Goal: Transaction & Acquisition: Book appointment/travel/reservation

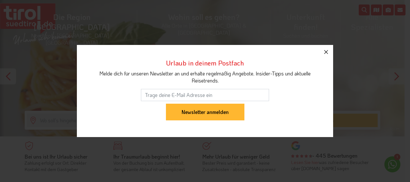
click at [327, 52] on icon "button" at bounding box center [326, 52] width 8 height 8
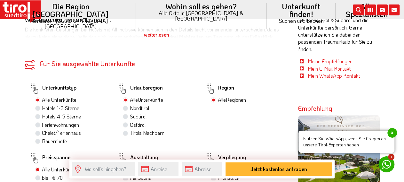
scroll to position [266, 0]
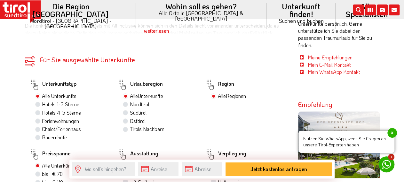
click at [71, 105] on label "Hotels 1-3 Sterne" at bounding box center [60, 104] width 37 height 7
click at [41, 105] on input "Hotels 1-3 Sterne" at bounding box center [39, 104] width 4 height 4
radio input "true"
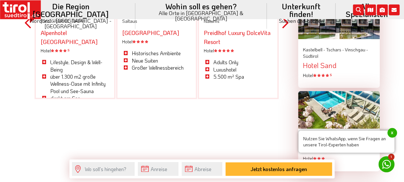
scroll to position [733, 0]
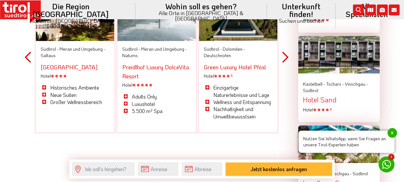
click at [281, 46] on div "Previous Nordtirol - Kitzbühel - Stadt Kitzbühel Alpenhotel Kitzbühel Hotel S L…" at bounding box center [157, 57] width 264 height 188
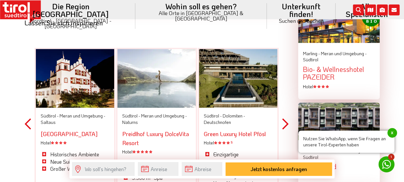
scroll to position [666, 0]
click at [287, 122] on button "Next" at bounding box center [285, 124] width 6 height 188
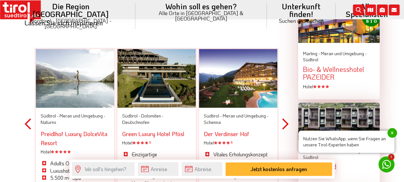
click at [287, 122] on button "Next" at bounding box center [285, 124] width 6 height 188
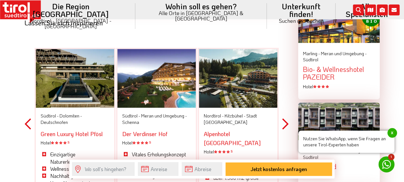
scroll to position [699, 0]
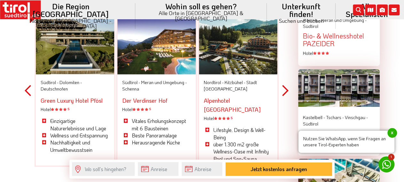
click at [285, 88] on button "Next" at bounding box center [285, 90] width 6 height 188
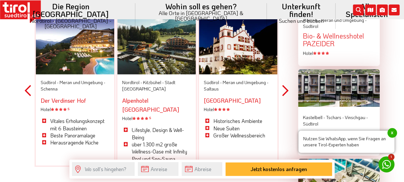
click at [285, 88] on button "Next" at bounding box center [285, 90] width 6 height 188
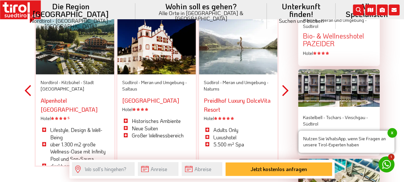
click at [285, 88] on button "Next" at bounding box center [285, 90] width 6 height 188
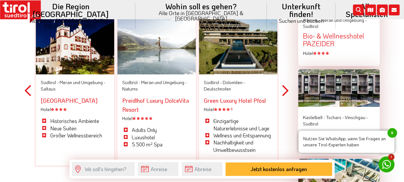
click at [285, 88] on button "Next" at bounding box center [285, 90] width 6 height 188
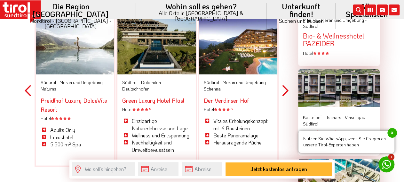
click at [285, 88] on button "Next" at bounding box center [285, 90] width 6 height 188
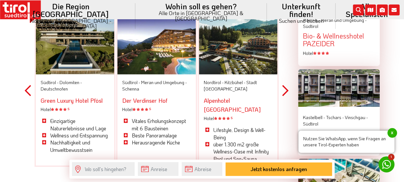
click at [285, 88] on button "Next" at bounding box center [285, 90] width 6 height 188
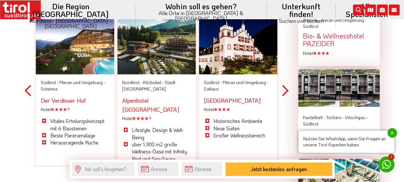
click at [285, 88] on button "Next" at bounding box center [285, 90] width 6 height 188
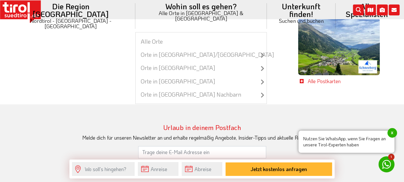
scroll to position [1432, 0]
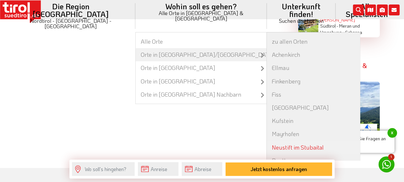
click at [267, 141] on link "Neustift im Stubaital" at bounding box center [313, 147] width 93 height 13
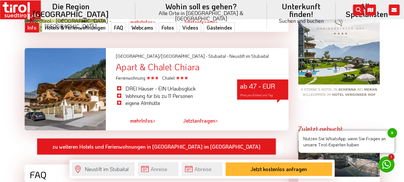
scroll to position [566, 0]
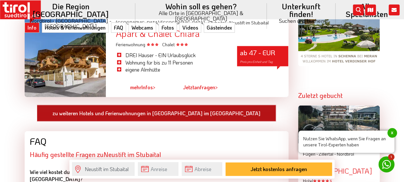
click at [172, 104] on link "zu weiteren Hotels und Ferienwohnungen in Neustift im Stubaital" at bounding box center [156, 112] width 239 height 17
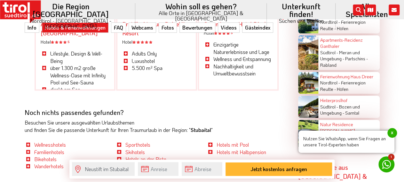
scroll to position [1565, 0]
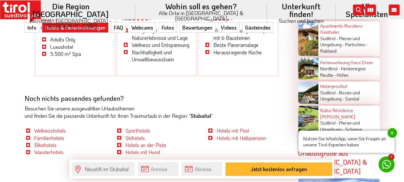
click at [28, 148] on li "Wanderhotels" at bounding box center [66, 151] width 82 height 7
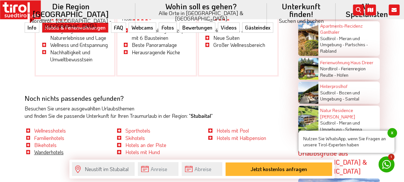
click at [39, 148] on link "Wanderhotels" at bounding box center [48, 151] width 29 height 7
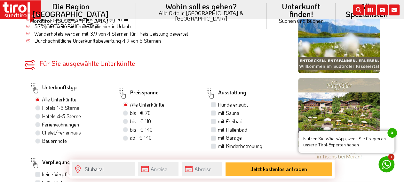
scroll to position [333, 0]
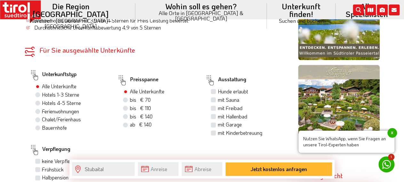
click at [42, 94] on label "Hotels 1-3 Sterne" at bounding box center [60, 94] width 37 height 7
click at [37, 94] on input "Hotels 1-3 Sterne" at bounding box center [39, 94] width 4 height 4
radio input "true"
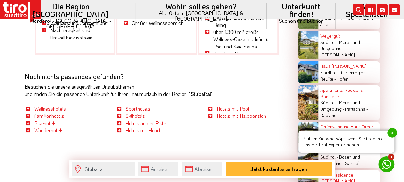
scroll to position [1165, 0]
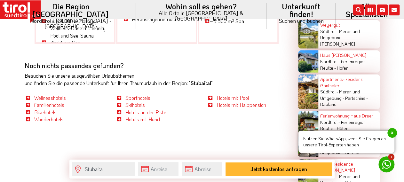
click at [212, 107] on li "Hotels mit Halbpension" at bounding box center [248, 104] width 82 height 7
click at [211, 107] on li "Hotels mit Halbpension" at bounding box center [248, 104] width 82 height 7
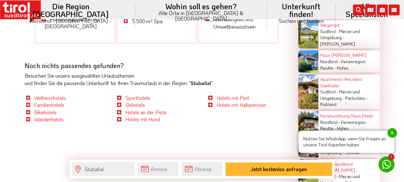
click at [211, 107] on li "Hotels mit Halbpension" at bounding box center [248, 104] width 82 height 7
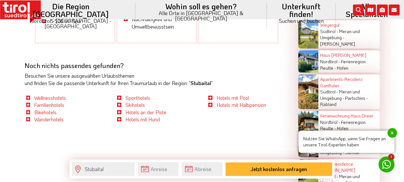
click at [212, 107] on li "Hotels mit Halbpension" at bounding box center [248, 104] width 82 height 7
click at [28, 120] on li "Wanderhotels" at bounding box center [66, 119] width 82 height 7
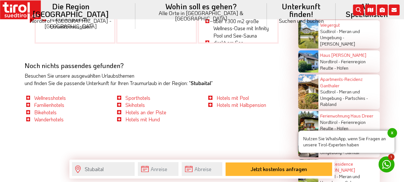
click at [28, 120] on li "Wanderhotels" at bounding box center [66, 119] width 82 height 7
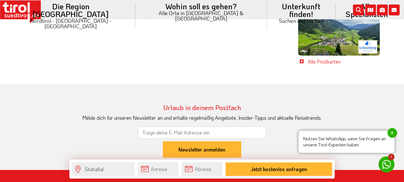
scroll to position [1498, 0]
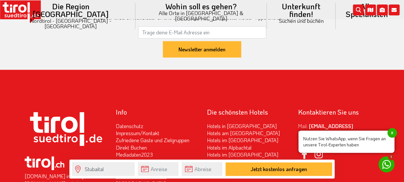
click at [134, 172] on link "Karte und Anreise nach [GEOGRAPHIC_DATA]" at bounding box center [141, 179] width 51 height 14
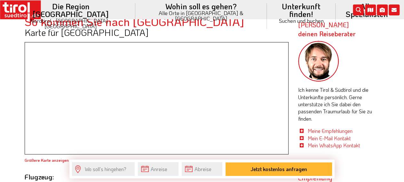
scroll to position [239, 0]
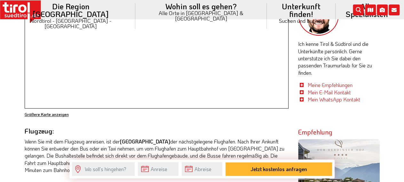
click at [51, 115] on link "Größere Karte anzeigen" at bounding box center [47, 113] width 44 height 5
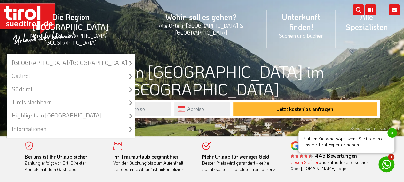
click at [61, 15] on li "Die Region Tirol Nordtirol - Südtirol - Osttirol Tirol/Nordtirol Tirol/Nordtiro…" at bounding box center [70, 29] width 129 height 48
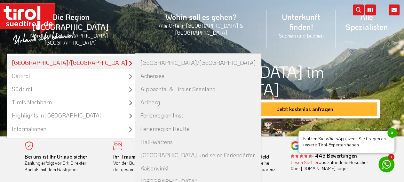
click at [122, 56] on link "[GEOGRAPHIC_DATA]/[GEOGRAPHIC_DATA]" at bounding box center [71, 62] width 128 height 13
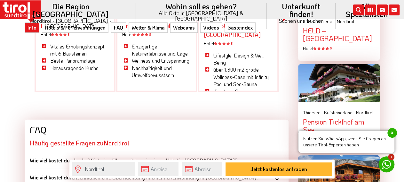
scroll to position [766, 0]
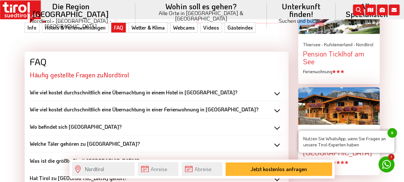
click at [276, 140] on div "Welche Täler gehören zu Nordtirol?" at bounding box center [157, 143] width 254 height 7
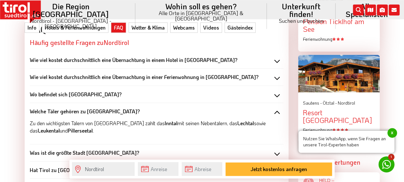
scroll to position [799, 0]
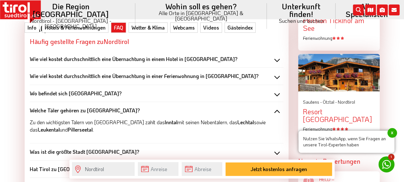
click at [274, 148] on div "Was ist die größte Stadt Nordtirol?" at bounding box center [157, 151] width 254 height 7
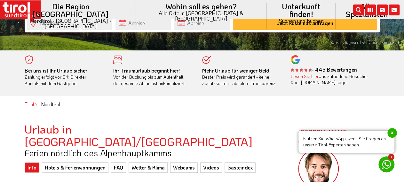
scroll to position [100, 0]
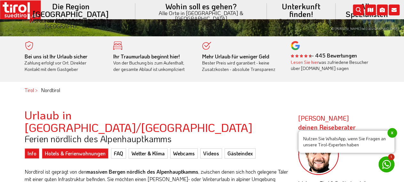
click at [87, 148] on link "Hotels & Ferienwohnungen" at bounding box center [75, 153] width 67 height 10
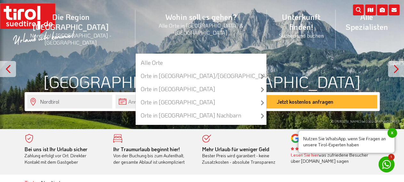
scroll to position [0, 0]
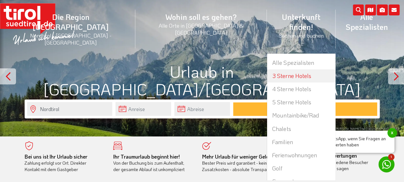
click at [267, 69] on link "3 Sterne Hotels" at bounding box center [301, 75] width 68 height 13
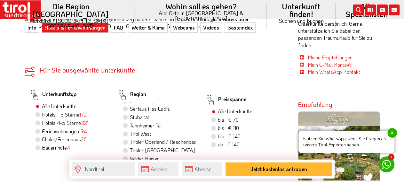
scroll to position [120, 0]
click at [130, 113] on label "Stubaital" at bounding box center [139, 116] width 19 height 7
click at [128, 115] on input "Stubaital" at bounding box center [126, 117] width 4 height 4
radio input "true"
click at [42, 111] on label "Hotels 1-3 Sterne 172" at bounding box center [64, 114] width 45 height 7
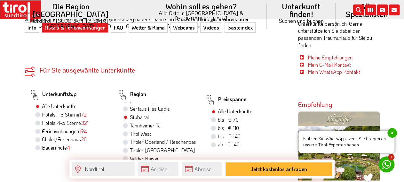
click at [39, 112] on input "Hotels 1-3 Sterne 172" at bounding box center [39, 114] width 4 height 4
radio input "true"
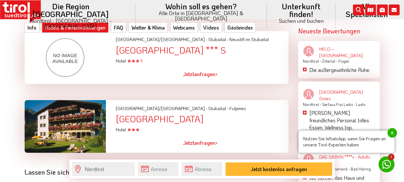
scroll to position [932, 0]
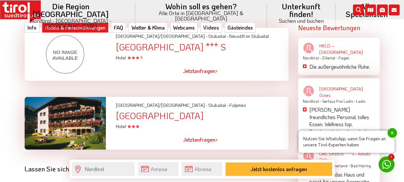
click at [166, 110] on div "[GEOGRAPHIC_DATA]" at bounding box center [202, 115] width 173 height 10
click at [135, 102] on div "[GEOGRAPHIC_DATA]/[GEOGRAPHIC_DATA] - [GEOGRAPHIC_DATA] - [GEOGRAPHIC_DATA]" at bounding box center [202, 105] width 173 height 6
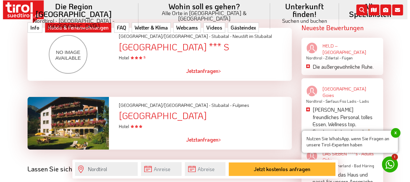
scroll to position [966, 0]
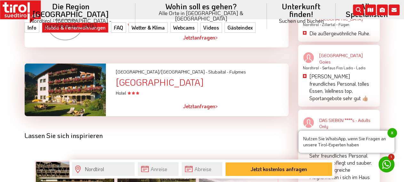
click at [127, 90] on text at bounding box center [126, 93] width 1 height 6
click at [215, 99] on link "Jetzt anfragen >" at bounding box center [200, 106] width 35 height 15
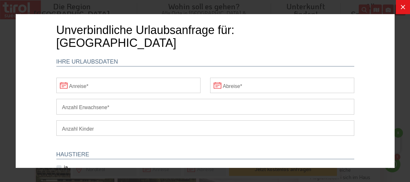
scroll to position [0, 0]
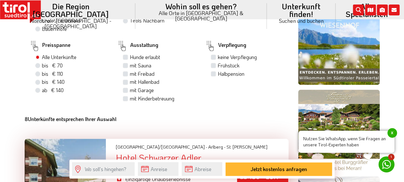
scroll to position [366, 0]
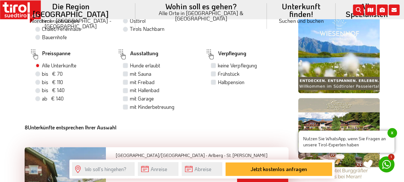
click at [42, 85] on label "bis € 110 bis CHF 103" at bounding box center [52, 81] width 21 height 7
click at [37, 84] on input "bis € 110 bis CHF 103" at bounding box center [39, 82] width 4 height 4
radio input "true"
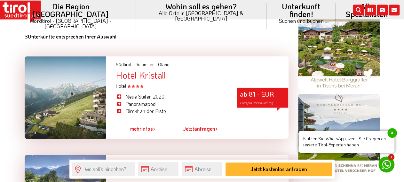
scroll to position [466, 0]
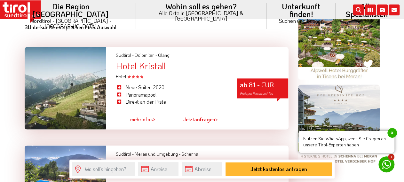
click at [156, 122] on span ">" at bounding box center [154, 119] width 3 height 7
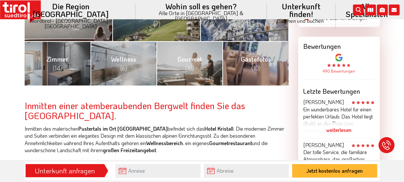
scroll to position [266, 0]
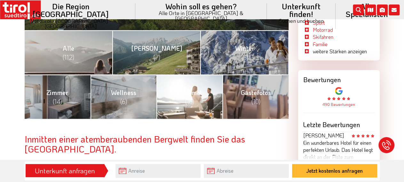
click at [193, 92] on span "Gourmet (16)" at bounding box center [190, 96] width 25 height 17
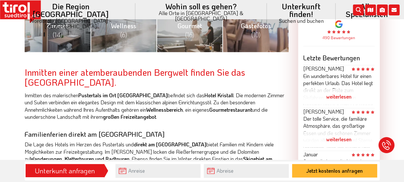
scroll to position [466, 0]
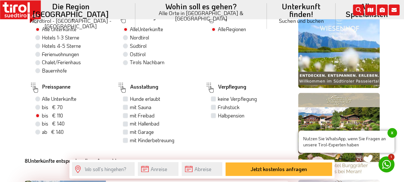
scroll to position [266, 0]
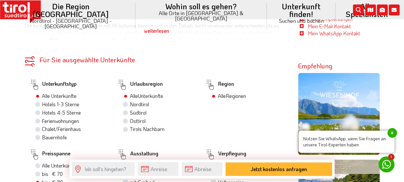
click at [42, 106] on label "Hotels 1-3 Sterne" at bounding box center [60, 104] width 37 height 7
click at [39, 106] on input "Hotels 1-3 Sterne" at bounding box center [39, 104] width 4 height 4
radio input "true"
click at [42, 114] on label "Hotels 4-5 Sterne 8" at bounding box center [63, 112] width 42 height 7
click at [38, 114] on input "Hotels 4-5 Sterne 8" at bounding box center [39, 112] width 4 height 4
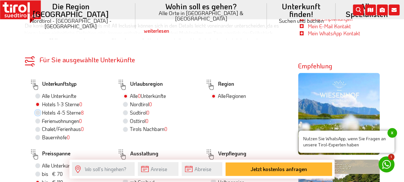
radio input "true"
click at [42, 102] on label "Hotels 1-3 Sterne 0" at bounding box center [62, 104] width 40 height 7
click at [37, 102] on input "Hotels 1-3 Sterne 0" at bounding box center [39, 104] width 4 height 4
radio input "true"
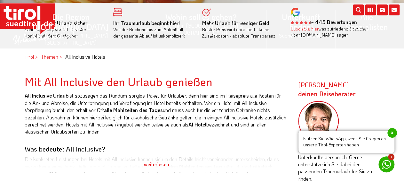
scroll to position [0, 0]
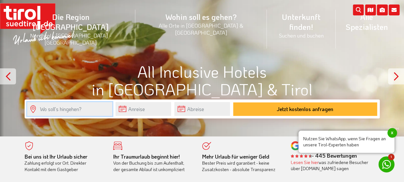
click at [75, 107] on input "text" at bounding box center [69, 109] width 85 height 14
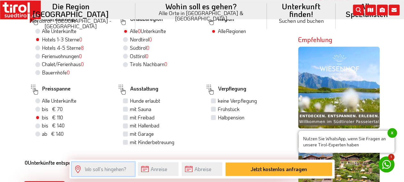
scroll to position [333, 0]
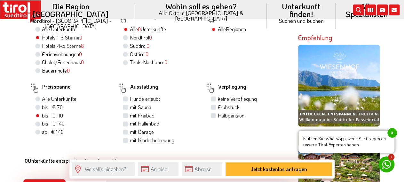
click at [42, 45] on label "Hotels 4-5 Sterne 8" at bounding box center [63, 45] width 42 height 7
click at [39, 45] on input "Hotels 4-5 Sterne 8" at bounding box center [39, 46] width 4 height 4
radio input "true"
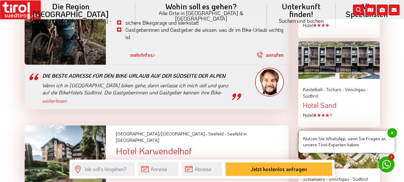
scroll to position [733, 0]
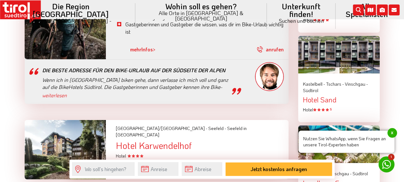
click at [160, 140] on div "Hotel Karwendelhof" at bounding box center [202, 145] width 173 height 10
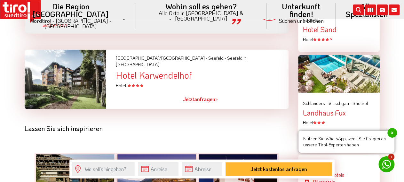
scroll to position [799, 0]
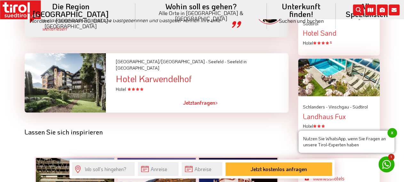
click at [137, 74] on div "Hotel Karwendelhof" at bounding box center [202, 79] width 173 height 10
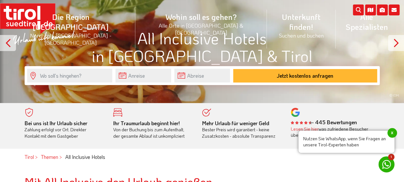
scroll to position [0, 0]
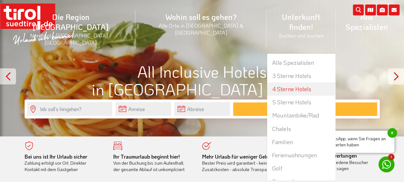
click at [267, 82] on link "4 Sterne Hotels" at bounding box center [301, 88] width 68 height 13
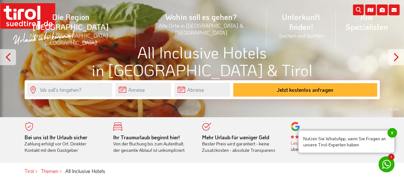
scroll to position [33, 0]
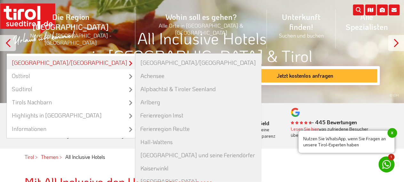
click at [109, 56] on link "[GEOGRAPHIC_DATA]/[GEOGRAPHIC_DATA]" at bounding box center [71, 62] width 128 height 13
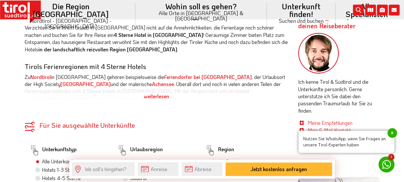
scroll to position [233, 0]
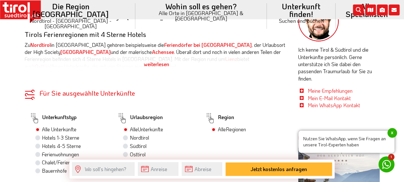
click at [127, 141] on div "Nordtirol" at bounding box center [159, 138] width 73 height 8
click at [130, 137] on label "Nordtirol" at bounding box center [139, 137] width 19 height 7
click at [128, 137] on input "Nordtirol" at bounding box center [126, 137] width 4 height 4
radio input "true"
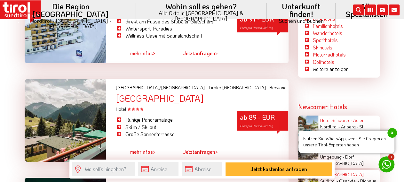
scroll to position [999, 0]
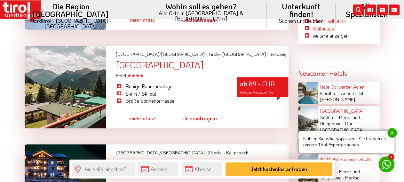
click at [155, 115] on span ">" at bounding box center [154, 118] width 3 height 7
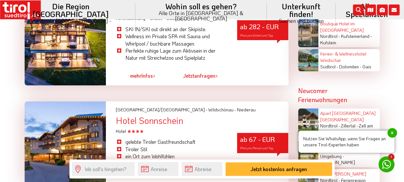
scroll to position [1199, 0]
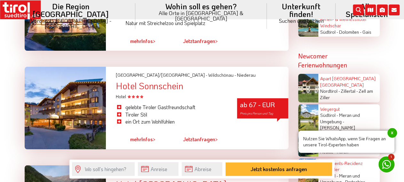
click at [145, 132] on link "mehr Infos >" at bounding box center [142, 139] width 25 height 15
click at [319, 90] on div "Apart Hotel Alpenresidenz Sonnwend Nordtirol - Zillertal - Zell am Ziller" at bounding box center [349, 88] width 61 height 28
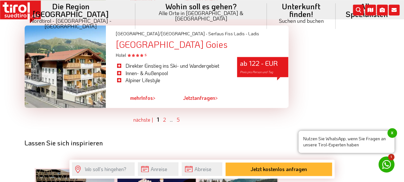
scroll to position [1632, 0]
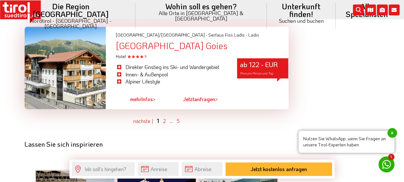
click at [162, 117] on ul "vorher | nächste | 1 2 ... 5" at bounding box center [157, 121] width 264 height 8
click at [165, 117] on link "2" at bounding box center [164, 120] width 3 height 7
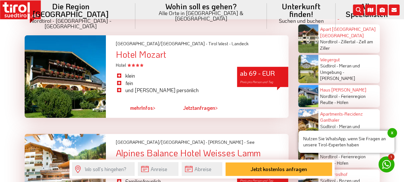
scroll to position [1276, 0]
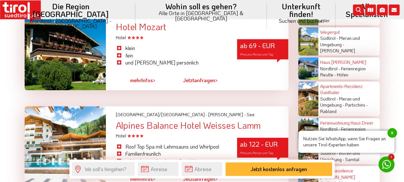
click at [133, 73] on link "mehr Infos >" at bounding box center [142, 80] width 25 height 15
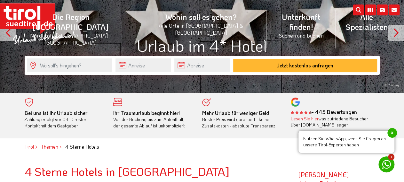
scroll to position [0, 0]
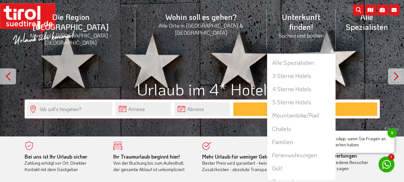
click at [267, 27] on li "Unterkunft finden! Suchen und buchen Alle Spezialisten 3 Sterne Hotels 4 Sterne…" at bounding box center [301, 29] width 69 height 48
click at [267, 56] on link "Alle Spezialisten" at bounding box center [301, 62] width 68 height 13
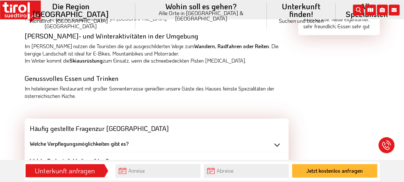
scroll to position [533, 0]
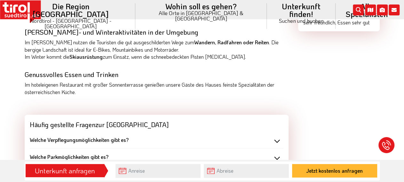
click at [274, 136] on div "Welche Verpflegungsmöglichkeiten gibt es?" at bounding box center [157, 139] width 254 height 7
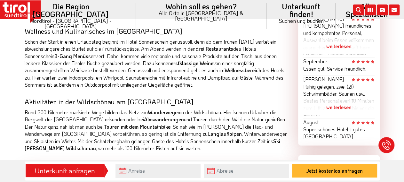
scroll to position [499, 0]
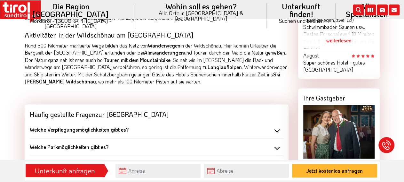
click at [277, 127] on div "Welche Verpflegungsmöglichkeiten gibt es?" at bounding box center [157, 129] width 254 height 7
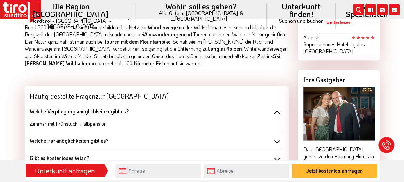
scroll to position [533, 0]
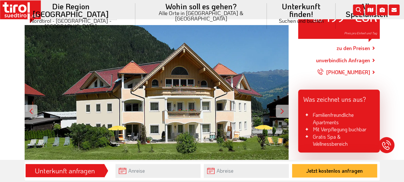
scroll to position [67, 0]
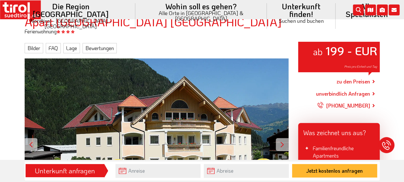
click at [365, 81] on link "zu den Preisen" at bounding box center [354, 81] width 34 height 16
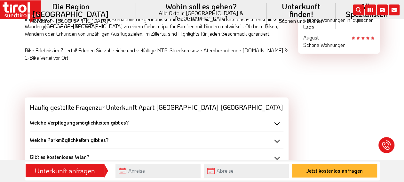
scroll to position [566, 0]
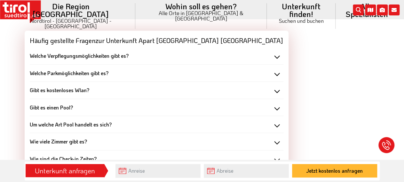
click at [278, 57] on div "Welche Verpflegungsmöglichkeiten gibt es?" at bounding box center [157, 55] width 254 height 7
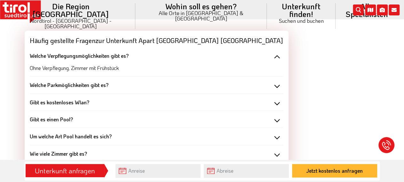
click at [278, 57] on div "Welche Verpflegungsmöglichkeiten gibt es?" at bounding box center [157, 55] width 254 height 7
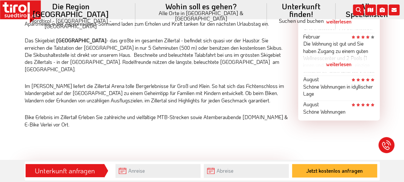
scroll to position [300, 0]
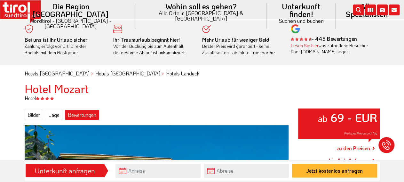
click at [88, 116] on link "Bewertungen" at bounding box center [82, 115] width 34 height 10
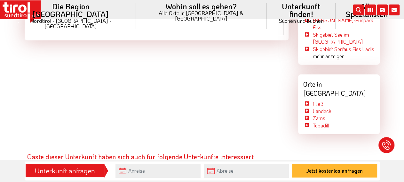
scroll to position [796, 0]
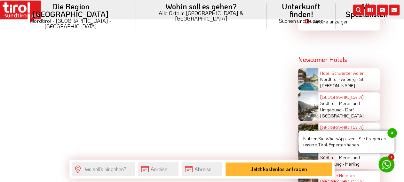
scroll to position [1132, 0]
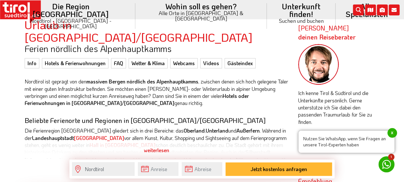
scroll to position [200, 0]
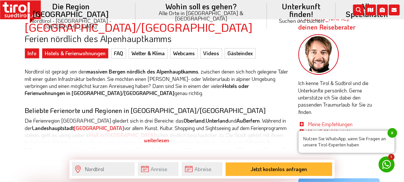
click at [65, 48] on link "Hotels & Ferienwohnungen" at bounding box center [75, 53] width 67 height 10
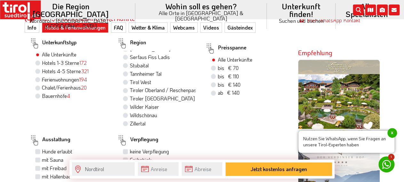
scroll to position [333, 0]
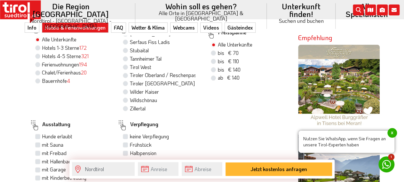
click at [130, 47] on label "Stubaital" at bounding box center [139, 50] width 19 height 7
click at [126, 48] on input "Stubaital" at bounding box center [126, 50] width 4 height 4
radio input "true"
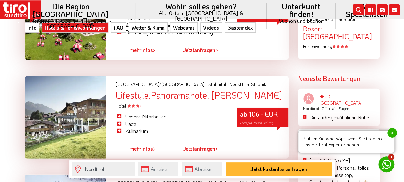
scroll to position [899, 0]
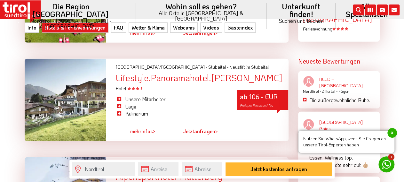
click at [147, 124] on link "mehr Infos >" at bounding box center [142, 131] width 25 height 15
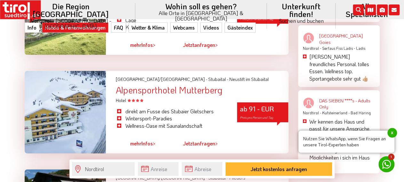
scroll to position [999, 0]
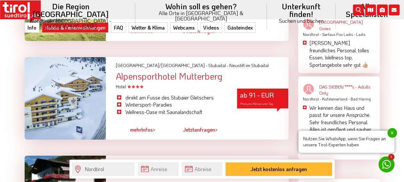
click at [146, 122] on link "mehr Infos >" at bounding box center [142, 129] width 25 height 15
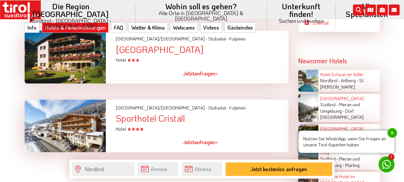
scroll to position [1432, 0]
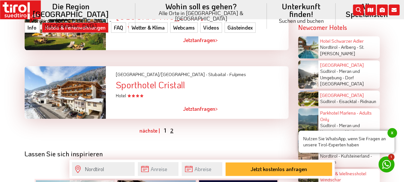
click at [170, 127] on link "2" at bounding box center [171, 130] width 3 height 7
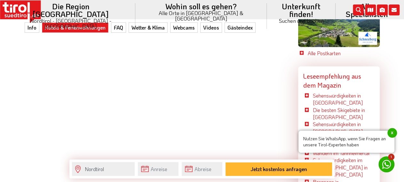
scroll to position [1939, 0]
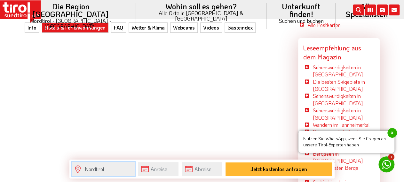
click at [112, 167] on input "Nordtirol" at bounding box center [103, 169] width 63 height 14
click at [80, 168] on input "Nordtirol" at bounding box center [103, 169] width 63 height 14
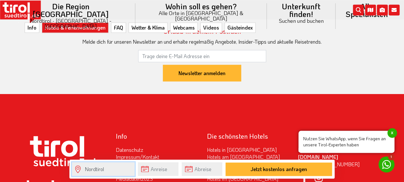
scroll to position [2172, 0]
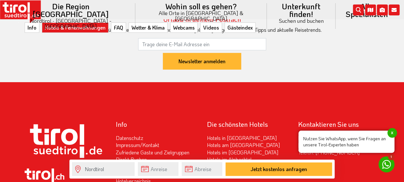
click at [139, 177] on link "Hotelverzeichnis" at bounding box center [133, 180] width 35 height 7
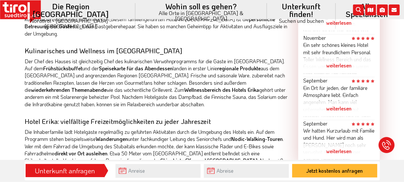
scroll to position [433, 0]
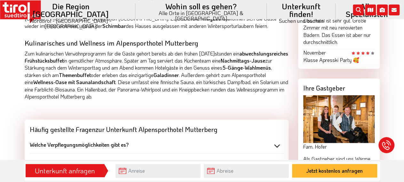
scroll to position [499, 0]
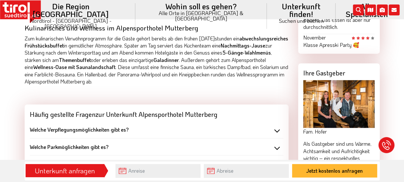
click at [276, 127] on div "Welche Verpflegungsmöglichkeiten gibt es?" at bounding box center [157, 129] width 254 height 7
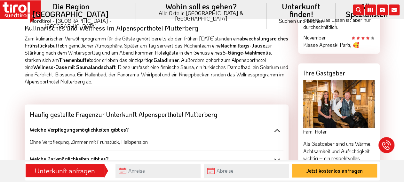
click at [273, 126] on div "Welche Verpflegungsmöglichkeiten gibt es?" at bounding box center [157, 129] width 254 height 7
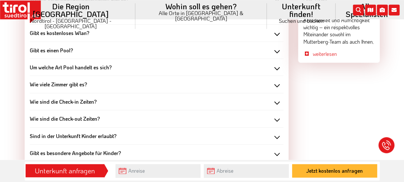
scroll to position [633, 0]
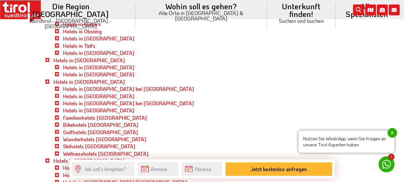
scroll to position [533, 0]
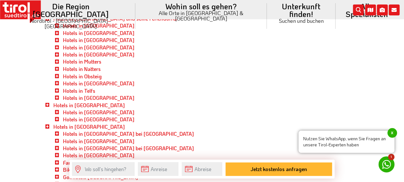
click at [60, 76] on li "Hotels in Obsteig" at bounding box center [170, 75] width 235 height 7
click at [57, 75] on li "Hotels in Obsteig" at bounding box center [170, 75] width 235 height 7
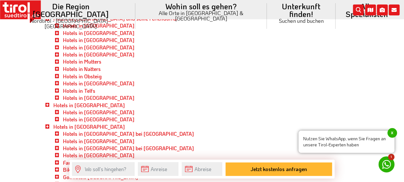
click at [57, 81] on li "Hotels in Silz" at bounding box center [170, 82] width 235 height 7
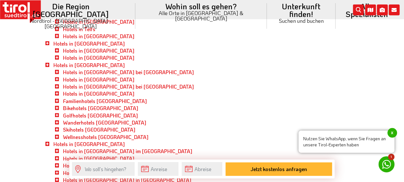
scroll to position [599, 0]
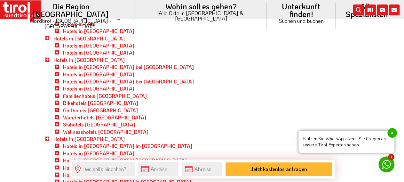
click at [57, 64] on li "Hotels in Aurach bei Kitzbühel" at bounding box center [170, 66] width 235 height 7
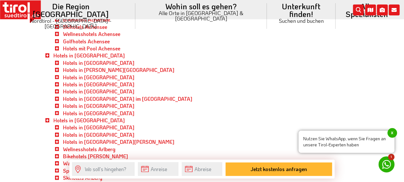
scroll to position [133, 0]
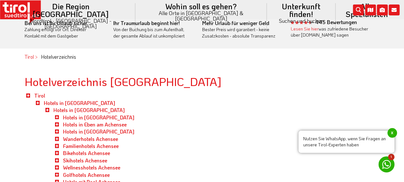
click at [58, 115] on li "Hotels in Achenkirch" at bounding box center [170, 117] width 235 height 7
click at [56, 117] on li "Hotels in Achenkirch" at bounding box center [170, 117] width 235 height 7
click at [49, 110] on li "Hotels in Achensee Hotels in Achenkirch Hotels in Eben am Achensee Hotels in Pe…" at bounding box center [166, 145] width 245 height 79
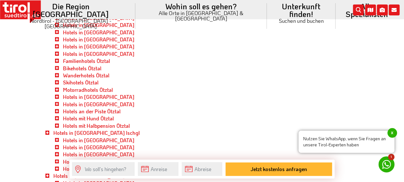
scroll to position [999, 0]
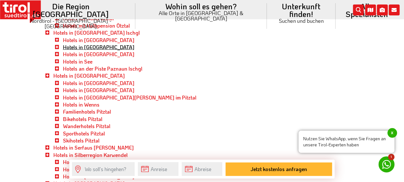
click at [73, 46] on link "Hotels in Ischgl" at bounding box center [98, 47] width 71 height 7
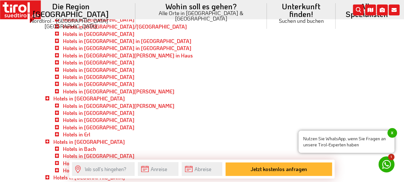
scroll to position [666, 0]
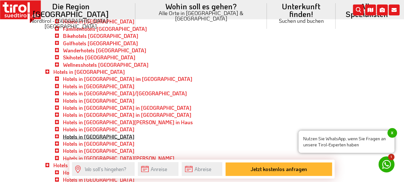
click at [98, 134] on link "Hotels in Westendorf" at bounding box center [98, 136] width 71 height 7
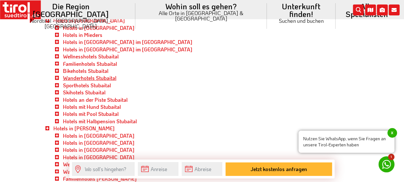
scroll to position [1165, 0]
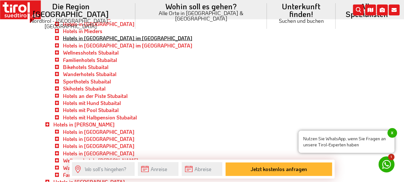
click at [89, 38] on link "Hotels in Neustift im Stubaital" at bounding box center [127, 38] width 129 height 7
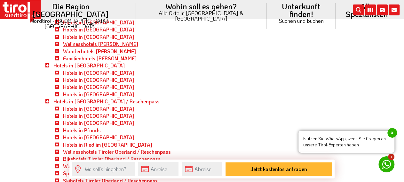
scroll to position [1299, 0]
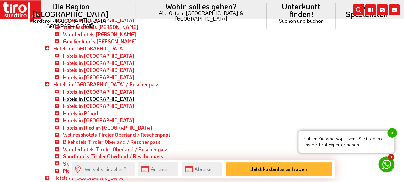
click at [92, 99] on link "Hotels in Kaunertal" at bounding box center [98, 98] width 71 height 7
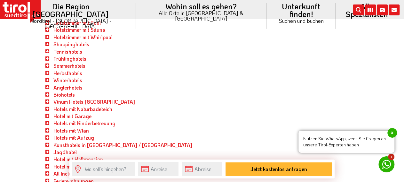
scroll to position [4495, 0]
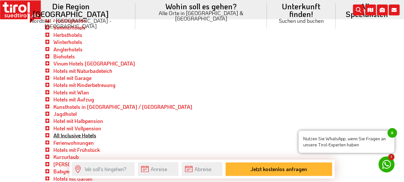
click at [93, 138] on link "All Inclusive Hotels" at bounding box center [74, 135] width 43 height 7
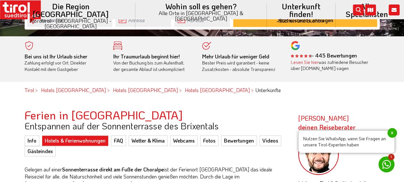
scroll to position [200, 0]
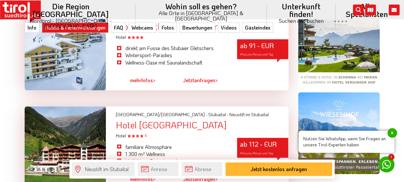
scroll to position [466, 0]
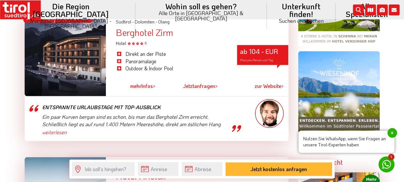
scroll to position [466, 0]
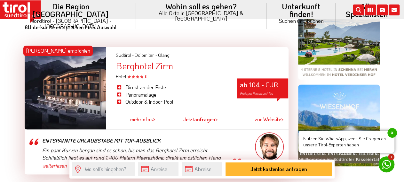
click at [142, 119] on link "mehr Infos >" at bounding box center [142, 119] width 25 height 15
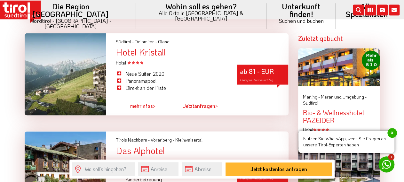
scroll to position [633, 0]
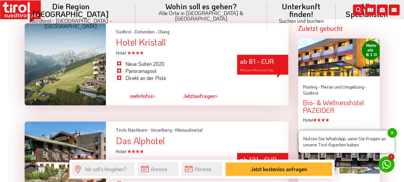
click at [143, 98] on link "mehr Infos >" at bounding box center [142, 95] width 25 height 15
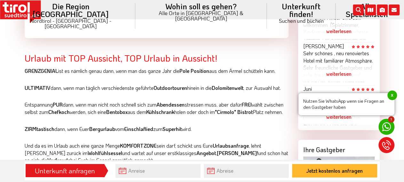
scroll to position [433, 0]
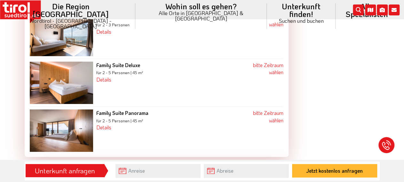
scroll to position [1232, 0]
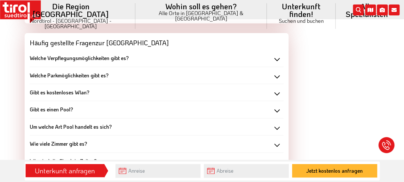
click at [278, 54] on div "Welche Verpflegungsmöglichkeiten gibt es?" at bounding box center [157, 57] width 254 height 7
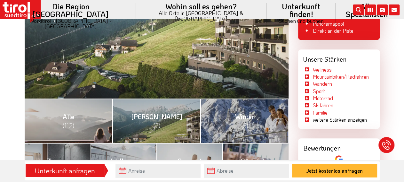
scroll to position [200, 0]
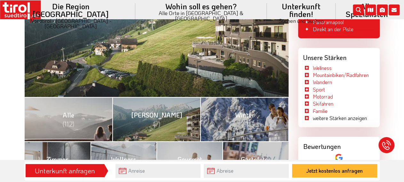
click at [328, 117] on li "weitere Stärken anzeigen" at bounding box center [336, 117] width 64 height 7
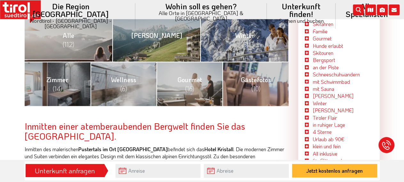
scroll to position [300, 0]
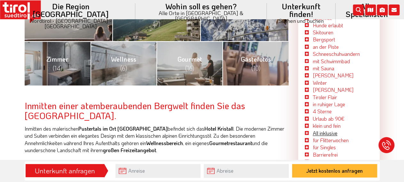
click at [320, 130] on link "All inklusive" at bounding box center [325, 132] width 25 height 7
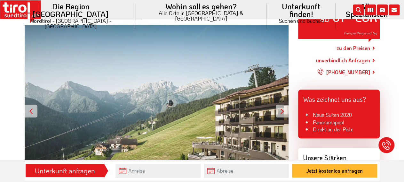
scroll to position [0, 0]
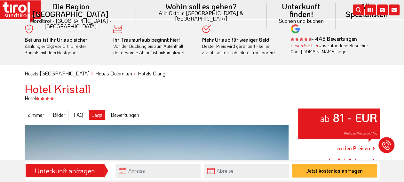
click at [94, 112] on link "Lage" at bounding box center [97, 115] width 17 height 10
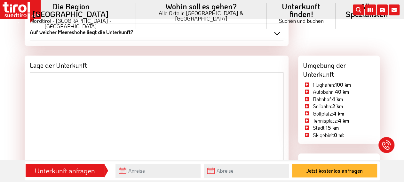
scroll to position [1454, 0]
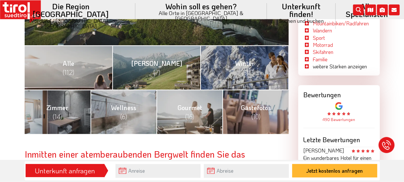
scroll to position [266, 0]
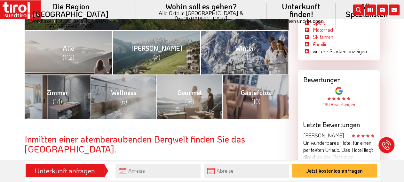
click at [348, 51] on li "weitere Stärken anzeigen" at bounding box center [336, 51] width 64 height 7
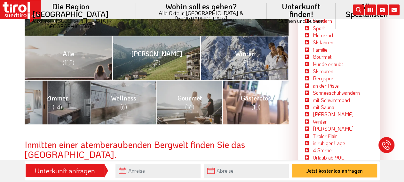
scroll to position [300, 0]
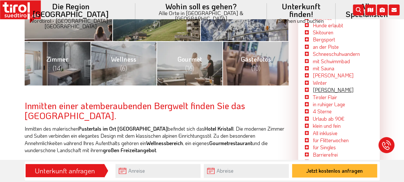
click at [325, 89] on link "Herbst" at bounding box center [333, 89] width 41 height 7
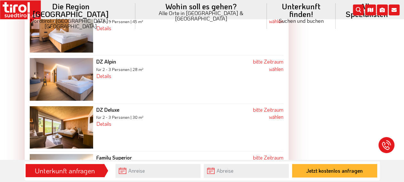
scroll to position [999, 0]
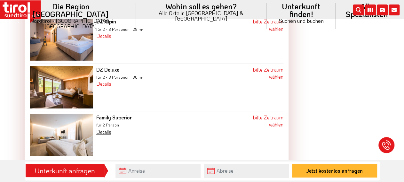
click link "Details"
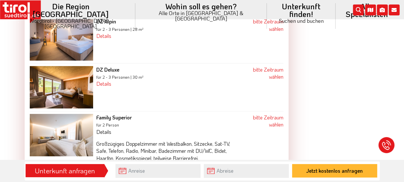
scroll to position [1032, 0]
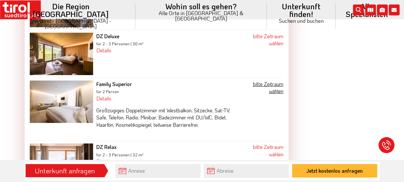
click link "bitte Zeitraum wählen"
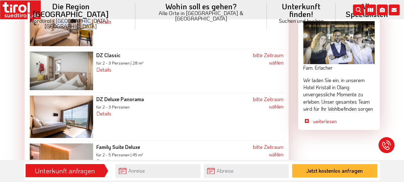
scroll to position [893, 0]
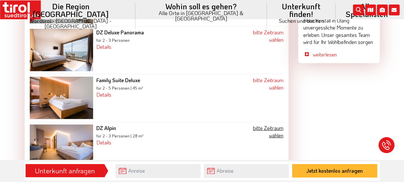
click link "bitte Zeitraum wählen"
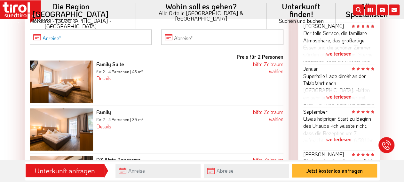
click input "Anreise"
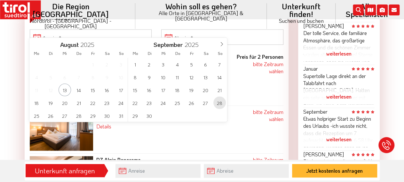
click span "28"
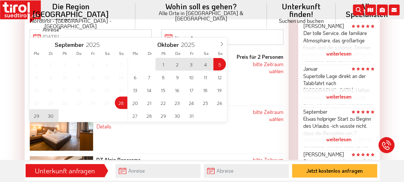
click span "5"
type input "28-09-2025"
type input "05-10-2025"
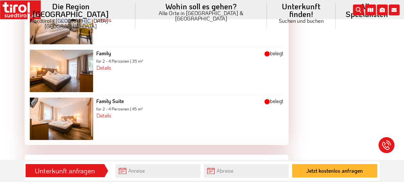
scroll to position [1159, 0]
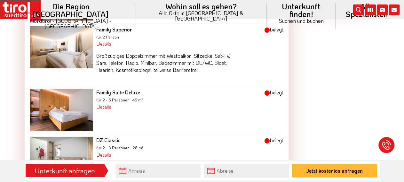
scroll to position [932, 0]
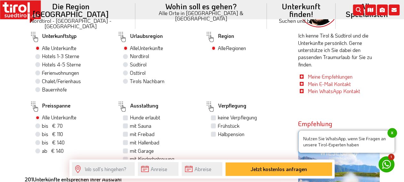
scroll to position [233, 0]
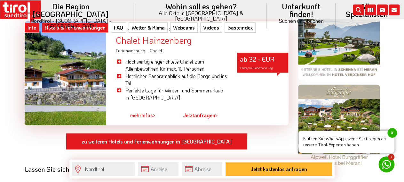
scroll to position [499, 0]
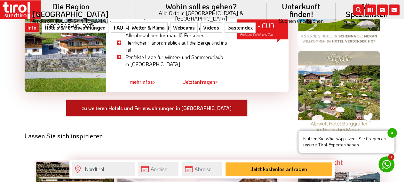
click at [134, 99] on link "zu weiteren Hotels und Ferienwohnungen in [GEOGRAPHIC_DATA]" at bounding box center [157, 107] width 182 height 17
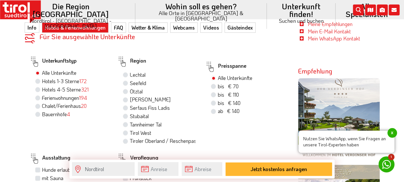
scroll to position [41, 0]
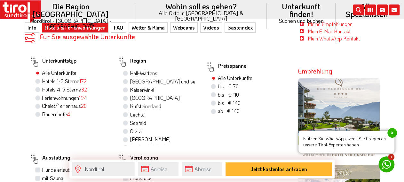
click at [174, 78] on label "[GEOGRAPHIC_DATA] und seine Feriendörfer" at bounding box center [162, 81] width 65 height 7
click at [128, 79] on input "[GEOGRAPHIC_DATA] und seine Feriendörfer" at bounding box center [126, 81] width 4 height 4
radio input "true"
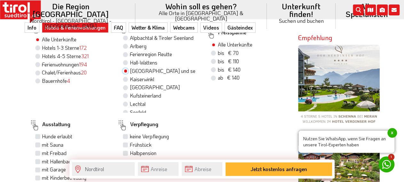
scroll to position [0, 0]
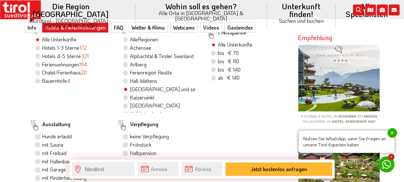
click at [130, 85] on label "[GEOGRAPHIC_DATA] und seine Feriendörfer" at bounding box center [162, 88] width 65 height 7
click at [127, 87] on input "[GEOGRAPHIC_DATA] und seine Feriendörfer" at bounding box center [126, 89] width 4 height 4
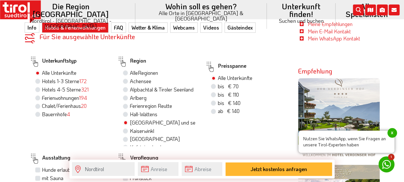
click at [149, 102] on label "Ferienregion Reutte" at bounding box center [151, 105] width 42 height 7
click at [128, 103] on input "Ferienregion Reutte" at bounding box center [126, 105] width 4 height 4
radio input "true"
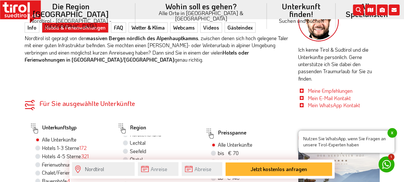
scroll to position [266, 0]
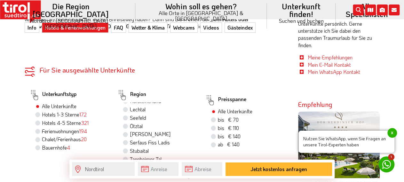
click at [130, 106] on label "Lechtal" at bounding box center [138, 109] width 16 height 7
click at [126, 107] on input "Lechtal" at bounding box center [126, 109] width 4 height 4
radio input "true"
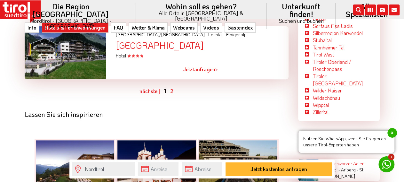
scroll to position [1332, 0]
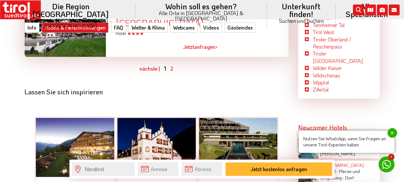
click at [169, 64] on ul "vorher | nächste | 1 2" at bounding box center [157, 68] width 264 height 8
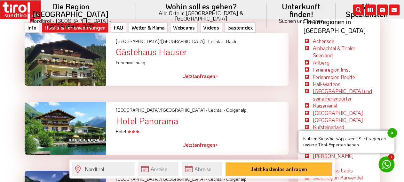
scroll to position [1199, 0]
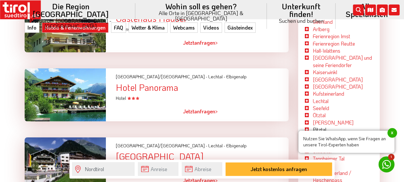
click at [326, 126] on link "Pitztal" at bounding box center [319, 129] width 13 height 7
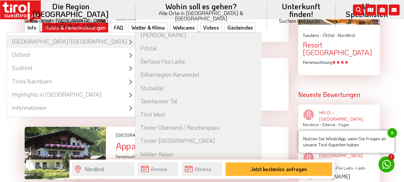
scroll to position [224, 0]
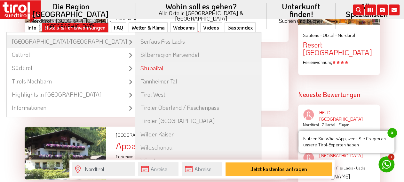
click at [155, 61] on link "Stubaital" at bounding box center [198, 67] width 126 height 13
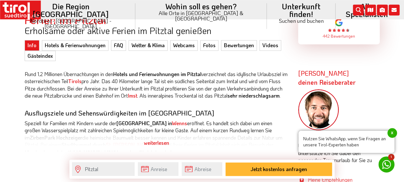
scroll to position [166, 0]
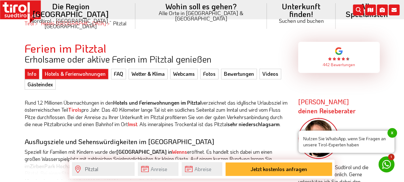
click at [98, 73] on link "Hotels & Ferienwohnungen" at bounding box center [75, 74] width 67 height 10
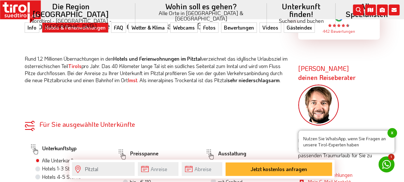
scroll to position [266, 0]
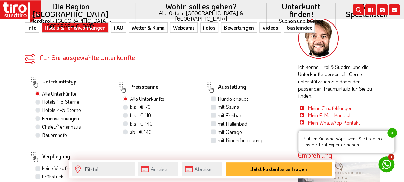
click at [130, 118] on label "bis € 110 bis CHF 103" at bounding box center [140, 114] width 21 height 7
click at [126, 117] on input "bis € 110 bis CHF 103" at bounding box center [126, 115] width 4 height 4
radio input "true"
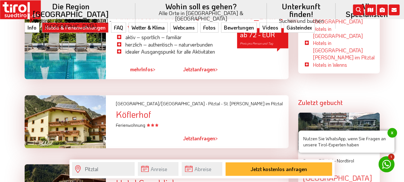
scroll to position [666, 0]
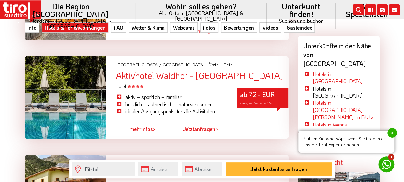
click at [321, 85] on link "Hotels in Jerzens" at bounding box center [338, 92] width 50 height 14
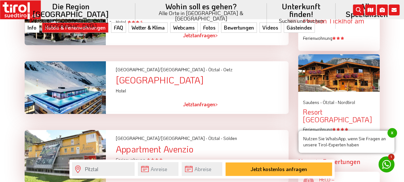
scroll to position [866, 0]
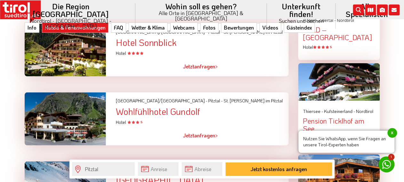
click at [143, 42] on div "Hotel Sonnblick" at bounding box center [202, 42] width 173 height 10
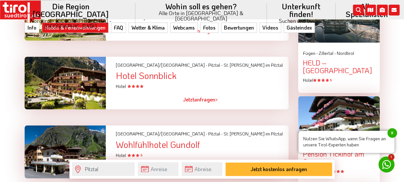
scroll to position [832, 0]
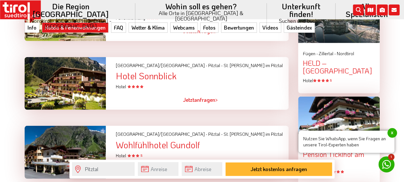
click at [121, 75] on div "Hotel Sonnblick" at bounding box center [202, 76] width 173 height 10
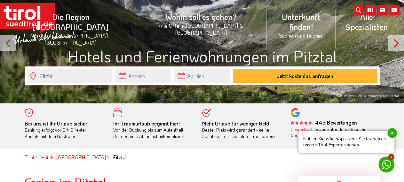
scroll to position [67, 0]
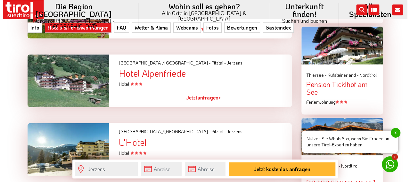
scroll to position [733, 0]
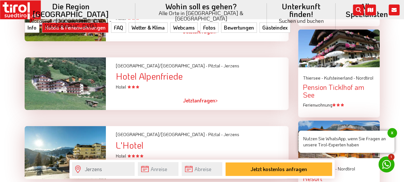
click at [192, 102] on span "Jetzt" at bounding box center [188, 100] width 11 height 7
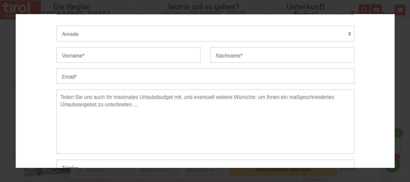
scroll to position [0, 0]
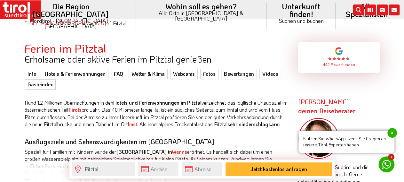
scroll to position [166, 0]
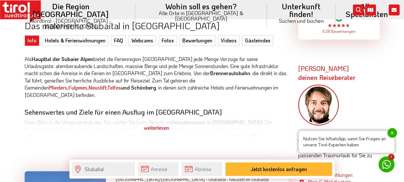
scroll to position [200, 0]
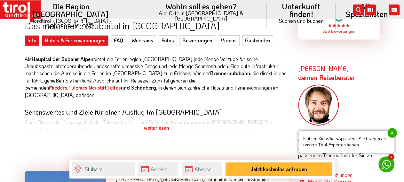
click at [75, 38] on link "Hotels & Ferienwohnungen" at bounding box center [75, 40] width 67 height 10
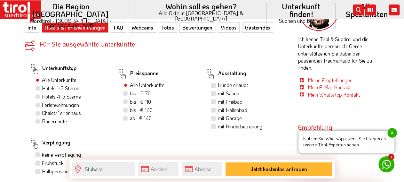
scroll to position [300, 0]
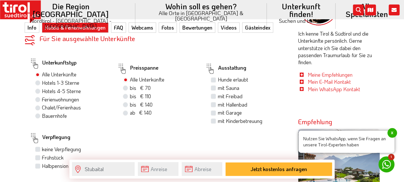
click at [130, 93] on label "bis € 110 bis CHF 103" at bounding box center [140, 96] width 21 height 7
click at [126, 94] on input "bis € 110 bis CHF 103" at bounding box center [126, 96] width 4 height 4
radio input "true"
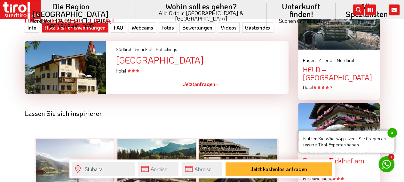
scroll to position [832, 0]
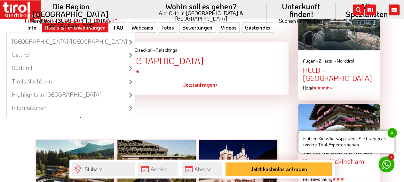
click at [104, 9] on li "Die Region [GEOGRAPHIC_DATA] [GEOGRAPHIC_DATA] - [GEOGRAPHIC_DATA] - [GEOGRAPHI…" at bounding box center [70, 16] width 129 height 32
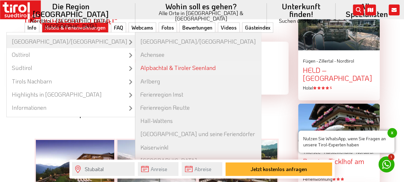
click at [174, 61] on link "Alpbachtal & Tiroler Seenland" at bounding box center [198, 67] width 126 height 13
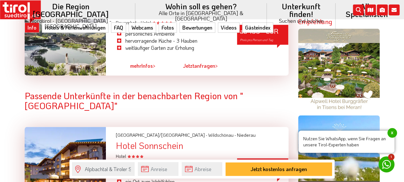
scroll to position [433, 0]
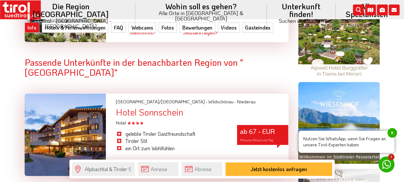
click at [151, 158] on link "mehr Infos >" at bounding box center [142, 165] width 25 height 15
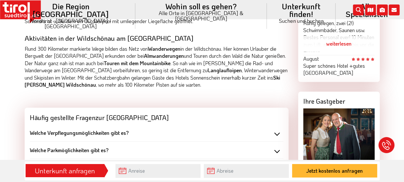
scroll to position [499, 0]
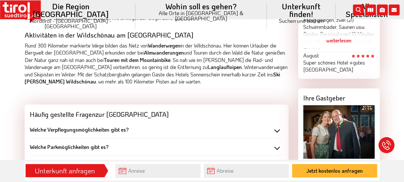
click at [280, 129] on div "Welche Verpflegungsmöglichkeiten gibt es?" at bounding box center [157, 129] width 254 height 7
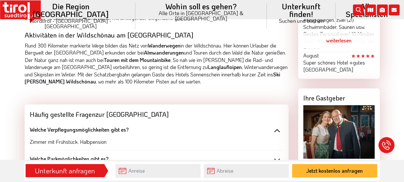
click at [280, 129] on div "Welche Verpflegungsmöglichkeiten gibt es?" at bounding box center [157, 129] width 254 height 7
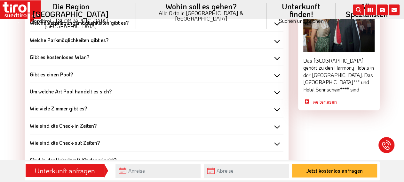
scroll to position [633, 0]
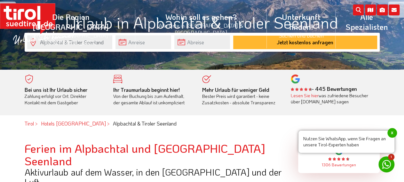
scroll to position [100, 0]
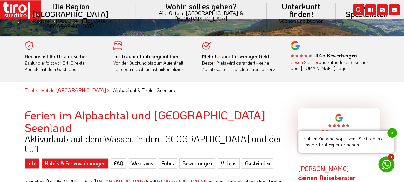
click at [86, 158] on link "Hotels & Ferienwohnungen" at bounding box center [75, 163] width 67 height 10
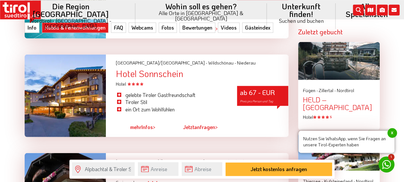
scroll to position [832, 0]
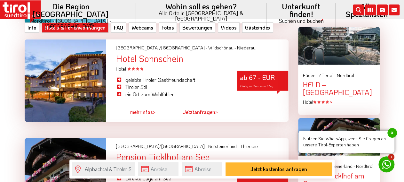
click at [149, 104] on link "mehr Infos >" at bounding box center [142, 111] width 25 height 15
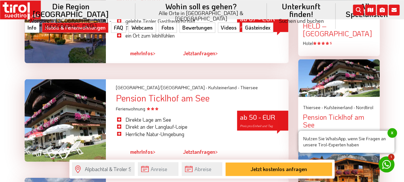
scroll to position [899, 0]
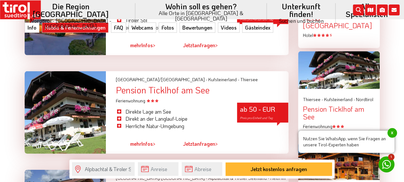
click at [131, 140] on span "mehr" at bounding box center [135, 143] width 11 height 7
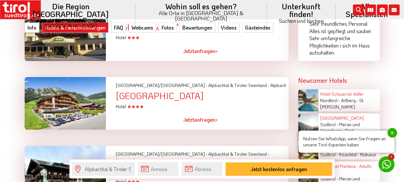
scroll to position [1265, 0]
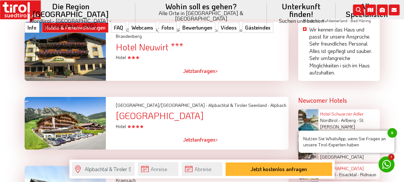
click at [145, 110] on div "Hotel Alphof" at bounding box center [202, 115] width 173 height 10
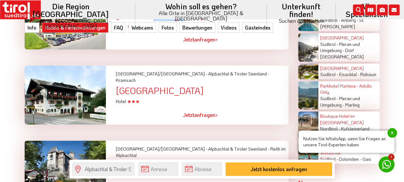
scroll to position [1432, 0]
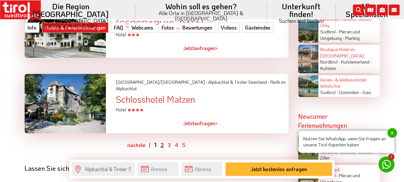
click at [163, 141] on link "2" at bounding box center [162, 144] width 3 height 7
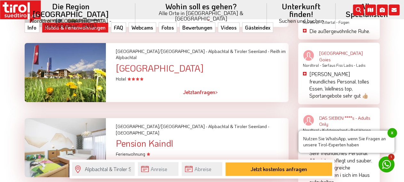
scroll to position [1256, 0]
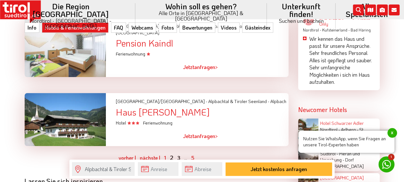
click at [177, 154] on link "3" at bounding box center [178, 157] width 3 height 7
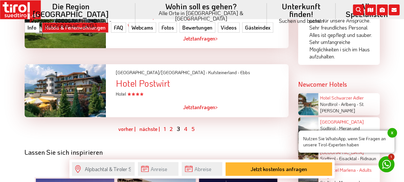
scroll to position [1289, 0]
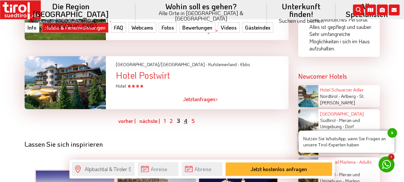
click at [185, 117] on link "4" at bounding box center [186, 120] width 4 height 7
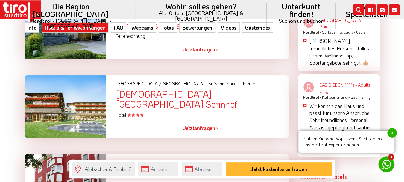
scroll to position [1256, 0]
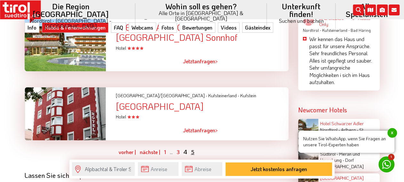
click at [193, 148] on link "5" at bounding box center [193, 151] width 4 height 7
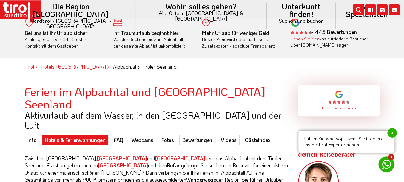
scroll to position [0, 0]
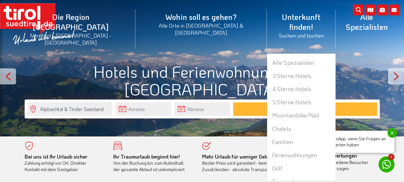
click at [267, 21] on li "Unterkunft finden! Suchen und buchen Alle Spezialisten 3 Sterne Hotels 4 Sterne…" at bounding box center [301, 29] width 69 height 48
click at [267, 19] on li "Unterkunft finden! Suchen und buchen Alle Spezialisten 3 Sterne Hotels 4 Sterne…" at bounding box center [301, 29] width 69 height 48
click at [267, 82] on link "4 Sterne Hotels" at bounding box center [301, 88] width 68 height 13
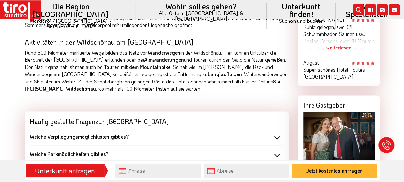
scroll to position [533, 0]
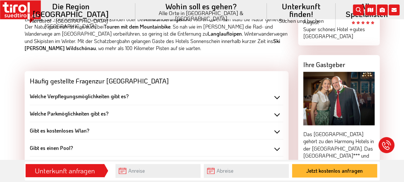
click at [278, 93] on div "Welche Verpflegungsmöglichkeiten gibt es?" at bounding box center [157, 95] width 254 height 7
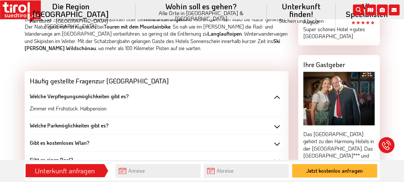
click at [278, 93] on div "Welche Verpflegungsmöglichkeiten gibt es?" at bounding box center [157, 95] width 254 height 7
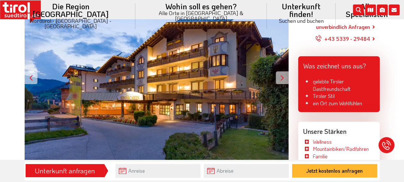
scroll to position [0, 0]
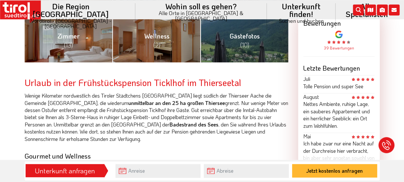
scroll to position [300, 0]
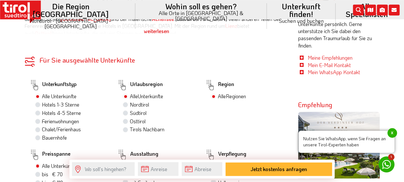
scroll to position [266, 0]
click at [130, 106] on label "Nordtirol" at bounding box center [139, 104] width 19 height 7
click at [127, 106] on input "Nordtirol" at bounding box center [126, 104] width 4 height 4
radio input "true"
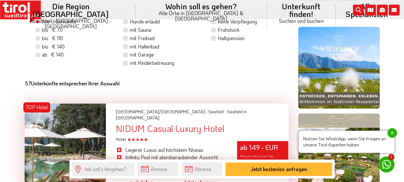
scroll to position [400, 0]
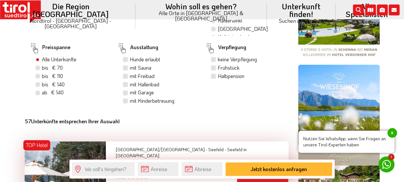
click at [34, 46] on icon at bounding box center [34, 48] width 10 height 10
click at [35, 50] on icon at bounding box center [34, 48] width 10 height 10
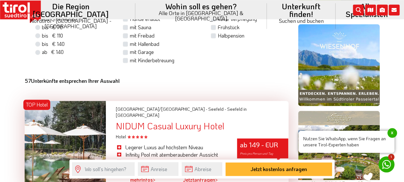
scroll to position [433, 0]
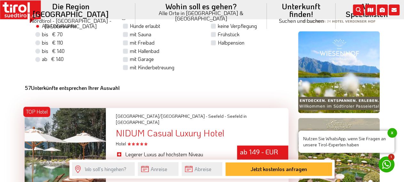
click at [42, 43] on label "bis € 110 bis CHF 103" at bounding box center [52, 42] width 21 height 7
click at [38, 43] on input "bis € 110 bis CHF 103" at bounding box center [39, 42] width 4 height 4
radio input "true"
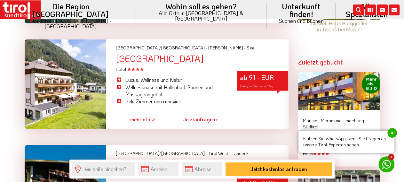
scroll to position [633, 0]
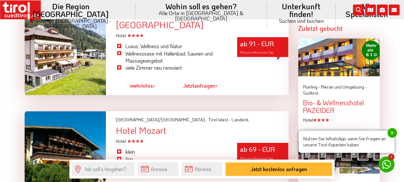
click at [131, 85] on span "mehr" at bounding box center [135, 85] width 11 height 7
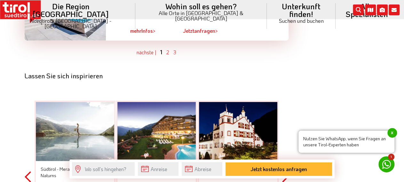
scroll to position [1698, 0]
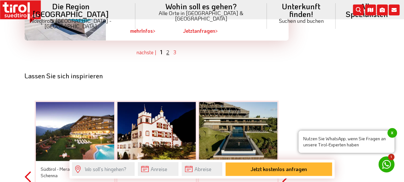
click at [167, 54] on link "2" at bounding box center [167, 52] width 3 height 7
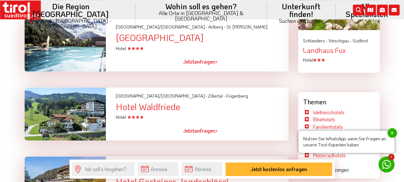
scroll to position [876, 0]
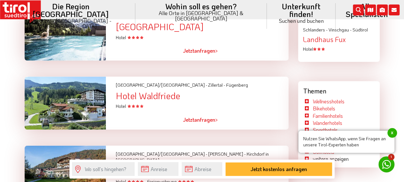
click at [139, 108] on icon at bounding box center [137, 106] width 3 height 3
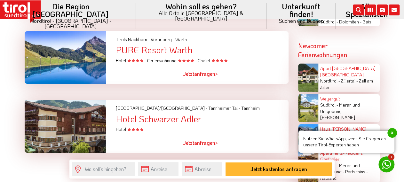
scroll to position [1276, 0]
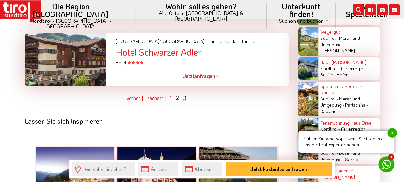
click at [186, 94] on link "3" at bounding box center [184, 97] width 3 height 7
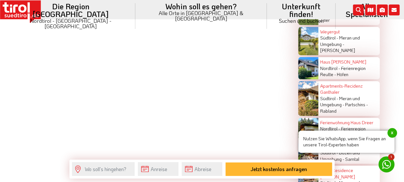
scroll to position [1343, 0]
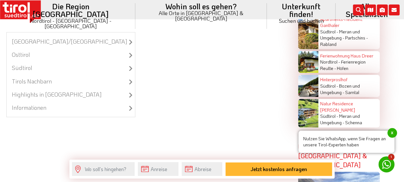
click at [64, 9] on li "Die Region Tirol Nordtirol - Südtirol - Osttirol Tirol/Nordtirol Tirol/Nordtiro…" at bounding box center [70, 16] width 129 height 32
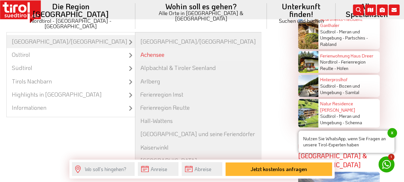
click at [140, 48] on link "Achensee" at bounding box center [198, 54] width 126 height 13
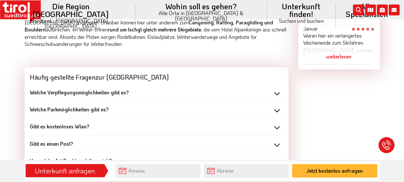
scroll to position [566, 0]
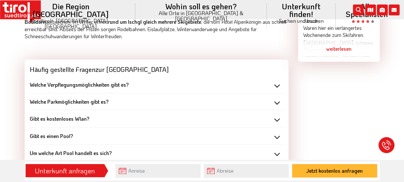
click at [276, 85] on div "Welche Verpflegungsmöglichkeiten gibt es?" at bounding box center [157, 84] width 254 height 7
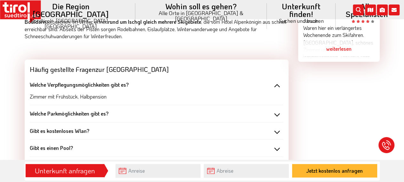
click at [276, 85] on div "Welche Verpflegungsmöglichkeiten gibt es?" at bounding box center [157, 84] width 254 height 7
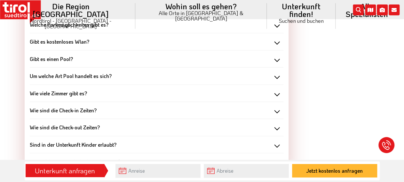
scroll to position [633, 0]
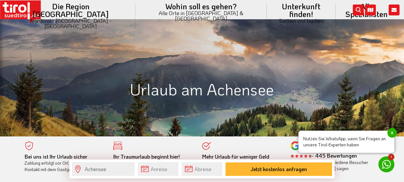
scroll to position [200, 0]
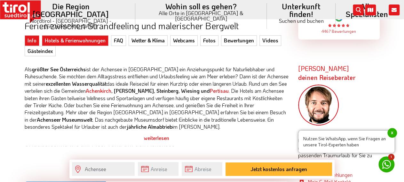
click at [88, 39] on link "Hotels & Ferienwohnungen" at bounding box center [75, 40] width 67 height 10
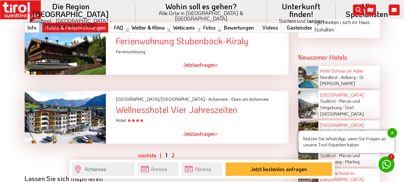
scroll to position [1365, 0]
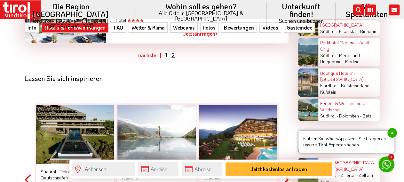
click at [174, 58] on link "2" at bounding box center [173, 55] width 3 height 7
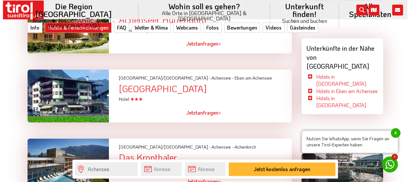
scroll to position [664, 0]
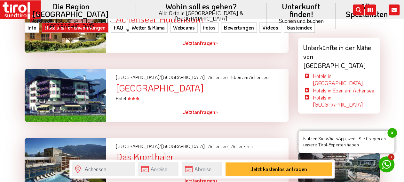
click at [201, 113] on link "Jetzt anfragen >" at bounding box center [200, 111] width 35 height 15
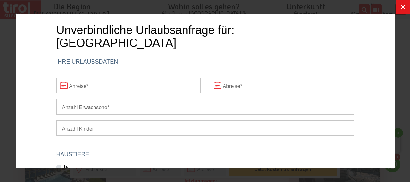
scroll to position [33, 0]
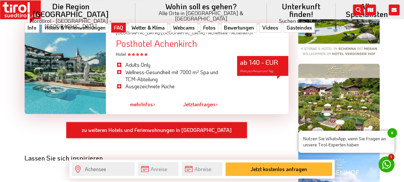
scroll to position [466, 0]
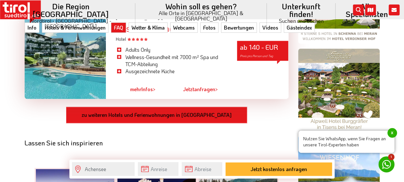
click at [166, 110] on link "zu weiteren Hotels und Ferienwohnungen in Achensee" at bounding box center [157, 114] width 182 height 17
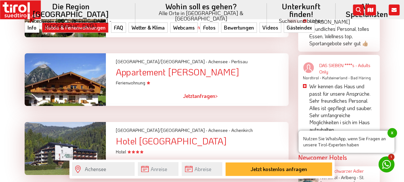
scroll to position [1332, 0]
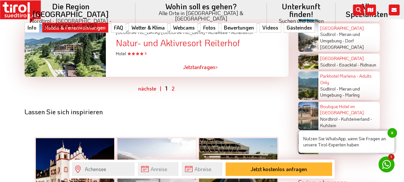
click at [172, 92] on ul "nächste | 1 2" at bounding box center [157, 88] width 264 height 8
click at [171, 92] on ul "nächste | 1 2" at bounding box center [157, 88] width 264 height 8
click at [174, 91] on ul "nächste | 1 2" at bounding box center [157, 88] width 264 height 8
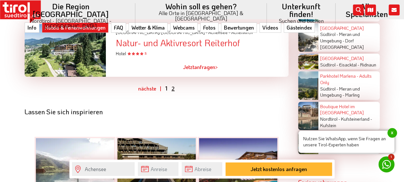
click at [174, 91] on link "2" at bounding box center [173, 88] width 3 height 7
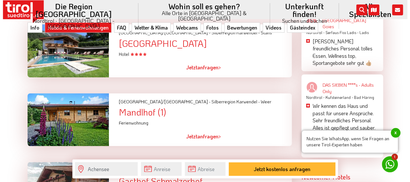
scroll to position [1064, 0]
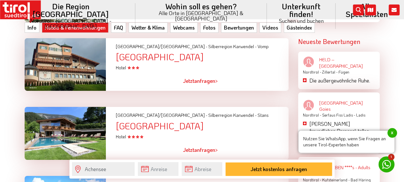
click at [202, 81] on link "Jetzt anfragen >" at bounding box center [200, 81] width 35 height 15
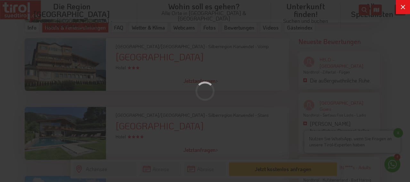
scroll to position [0, 0]
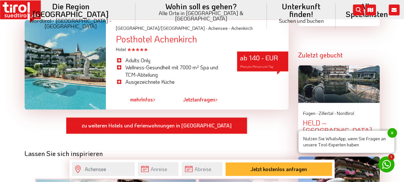
scroll to position [466, 0]
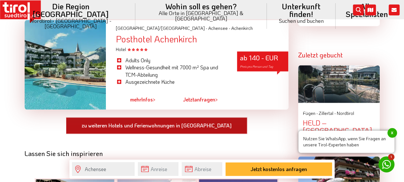
click at [144, 123] on link "zu weiteren Hotels und Ferienwohnungen in Achensee" at bounding box center [157, 125] width 182 height 17
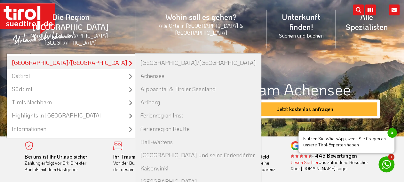
click at [90, 56] on link "[GEOGRAPHIC_DATA]/[GEOGRAPHIC_DATA]" at bounding box center [71, 62] width 128 height 13
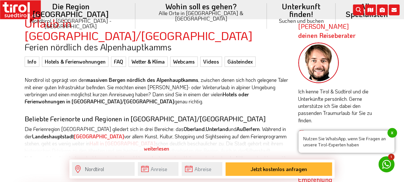
scroll to position [200, 0]
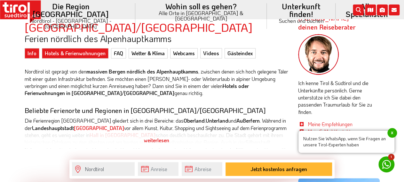
click at [84, 48] on link "Hotels & Ferienwohnungen" at bounding box center [75, 53] width 67 height 10
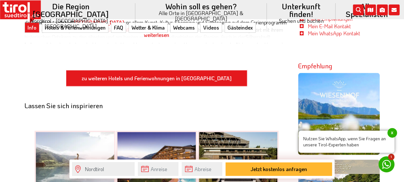
scroll to position [266, 0]
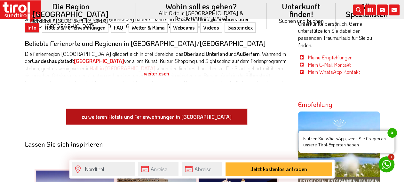
click at [167, 108] on link "zu weiteren Hotels und Ferienwohnungen in [GEOGRAPHIC_DATA]" at bounding box center [157, 116] width 182 height 17
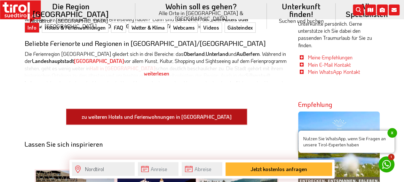
click at [167, 108] on link "zu weiteren Hotels und Ferienwohnungen in [GEOGRAPHIC_DATA]" at bounding box center [157, 116] width 182 height 17
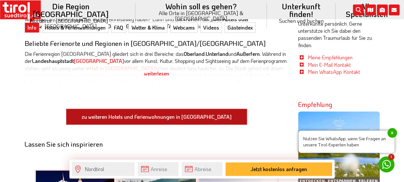
click at [167, 108] on link "zu weiteren Hotels und Ferienwohnungen in [GEOGRAPHIC_DATA]" at bounding box center [157, 116] width 182 height 17
click at [153, 108] on link "zu weiteren Hotels und Ferienwohnungen in [GEOGRAPHIC_DATA]" at bounding box center [157, 116] width 182 height 17
click at [153, 108] on link "zu weiteren Hotels und Ferienwohnungen in Nordtirol" at bounding box center [157, 116] width 182 height 17
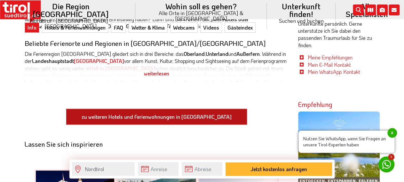
click at [153, 108] on link "zu weiteren Hotels und Ferienwohnungen in Nordtirol" at bounding box center [157, 116] width 182 height 17
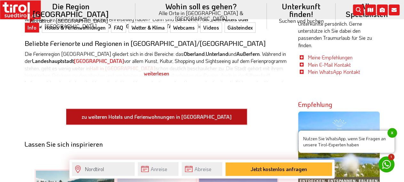
click at [200, 108] on link "zu weiteren Hotels und Ferienwohnungen in Nordtirol" at bounding box center [157, 116] width 182 height 17
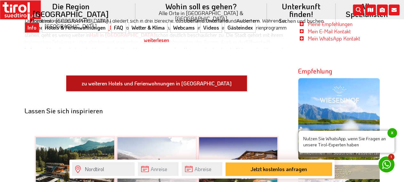
scroll to position [333, 0]
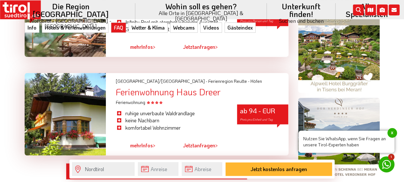
scroll to position [396, 0]
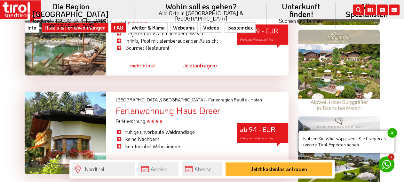
click at [78, 30] on link "Hotels & Ferienwohnungen" at bounding box center [75, 27] width 67 height 10
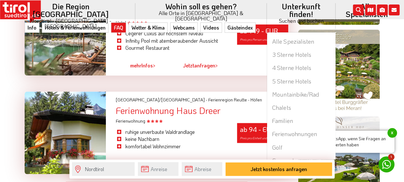
click at [267, 4] on li "Unterkunft finden! Suchen und buchen Alle Spezialisten 3 Sterne Hotels 4 Sterne…" at bounding box center [301, 16] width 69 height 32
click at [267, 35] on link "Alle Spezialisten" at bounding box center [301, 41] width 68 height 13
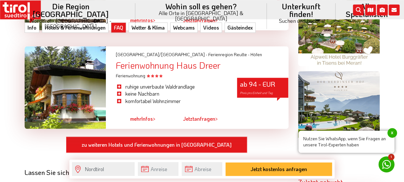
scroll to position [429, 0]
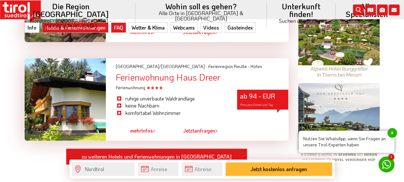
click at [75, 27] on link "Hotels & Ferienwohnungen" at bounding box center [75, 27] width 67 height 10
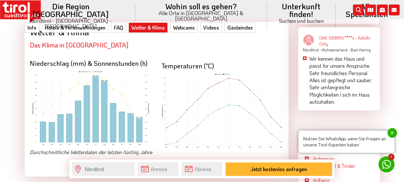
scroll to position [1062, 0]
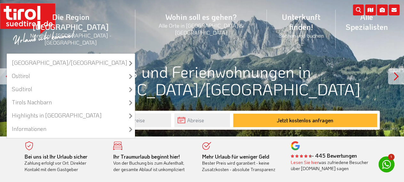
click at [73, 9] on li "Die Region [GEOGRAPHIC_DATA] [GEOGRAPHIC_DATA] - [GEOGRAPHIC_DATA] - [GEOGRAPHI…" at bounding box center [70, 29] width 129 height 48
click at [73, 17] on li "Die Region [GEOGRAPHIC_DATA] [GEOGRAPHIC_DATA] - [GEOGRAPHIC_DATA] - [GEOGRAPHI…" at bounding box center [70, 29] width 129 height 48
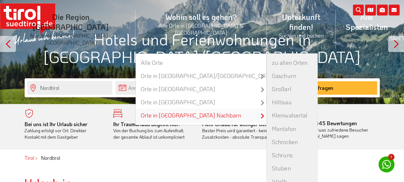
scroll to position [67, 0]
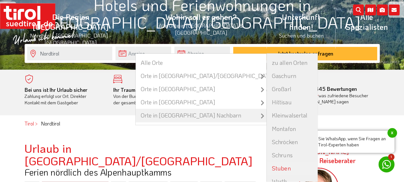
click at [267, 161] on link "Stuben" at bounding box center [292, 167] width 51 height 13
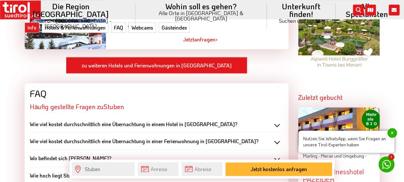
scroll to position [566, 0]
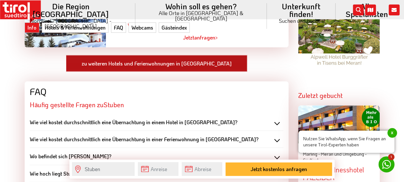
click at [181, 55] on link "zu weiteren Hotels und Ferienwohnungen in [GEOGRAPHIC_DATA]" at bounding box center [157, 63] width 182 height 17
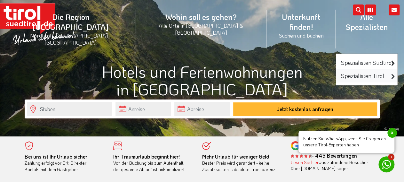
click at [337, 69] on link "Spezialisten Tirol" at bounding box center [366, 75] width 61 height 13
click at [348, 69] on link "Spezialisten Tirol" at bounding box center [366, 75] width 61 height 13
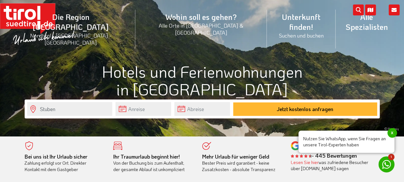
click at [135, 101] on form "Stuben Jetzt kostenlos anfragen" at bounding box center [202, 108] width 355 height 19
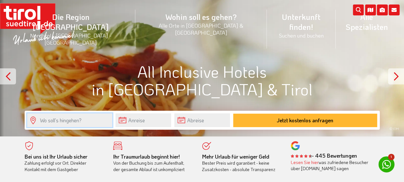
click at [98, 121] on input "text" at bounding box center [69, 120] width 85 height 14
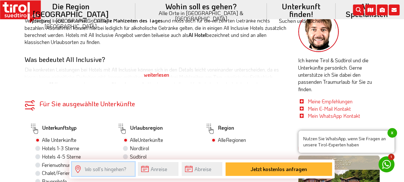
scroll to position [233, 0]
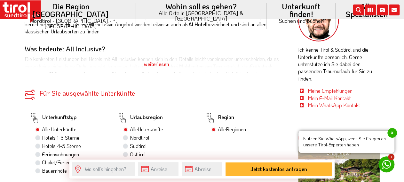
click at [151, 65] on div "weiterlesen" at bounding box center [157, 64] width 264 height 16
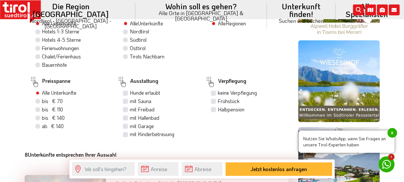
scroll to position [433, 0]
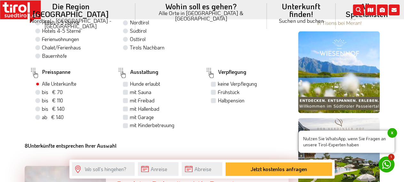
click at [42, 103] on label "bis € 110 bis CHF 103" at bounding box center [52, 100] width 21 height 7
click at [39, 102] on input "bis € 110 bis CHF 103" at bounding box center [39, 100] width 4 height 4
radio input "true"
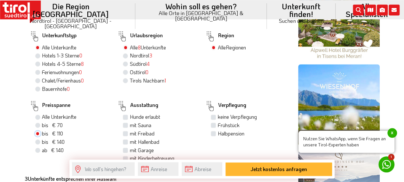
scroll to position [400, 0]
click at [130, 56] on label "Nordtirol 3" at bounding box center [141, 55] width 22 height 7
click at [128, 56] on input "Nordtirol 3" at bounding box center [126, 55] width 4 height 4
radio input "true"
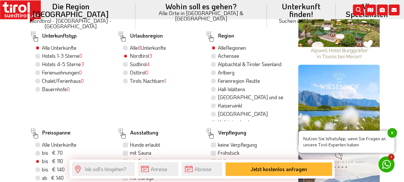
click at [130, 47] on label "Alle 8 Unterkünfte" at bounding box center [148, 47] width 36 height 7
click at [128, 47] on input "Alle 8 Unterkünfte" at bounding box center [126, 47] width 4 height 4
radio input "true"
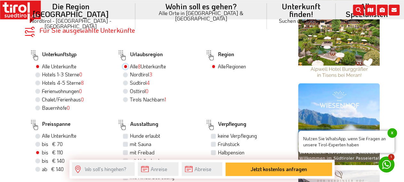
scroll to position [366, 0]
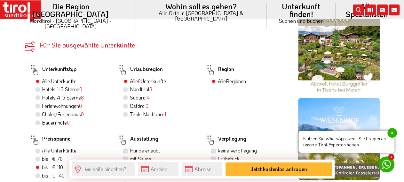
click at [153, 114] on label "Tirols Nachbarn 1" at bounding box center [148, 113] width 36 height 7
click at [128, 114] on input "Tirols Nachbarn 1" at bounding box center [126, 114] width 4 height 4
radio input "true"
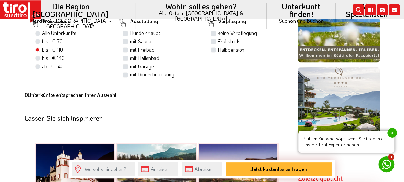
scroll to position [400, 0]
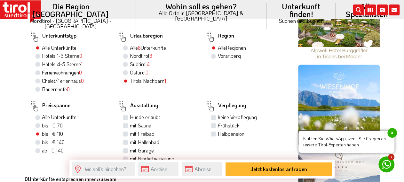
click at [60, 67] on label "Hotels 4-5 Sterne 1" at bounding box center [62, 64] width 41 height 7
click at [41, 66] on input "Hotels 4-5 Sterne 1" at bounding box center [39, 64] width 4 height 4
radio input "true"
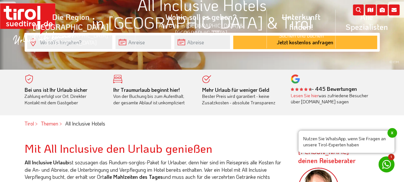
scroll to position [0, 0]
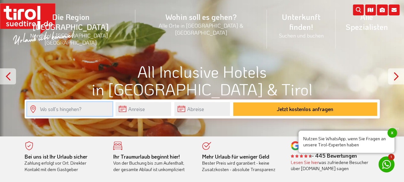
click at [83, 108] on input "text" at bounding box center [69, 109] width 85 height 14
click at [32, 107] on input "text" at bounding box center [69, 109] width 85 height 14
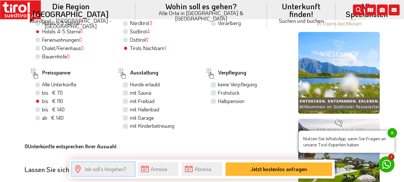
scroll to position [433, 0]
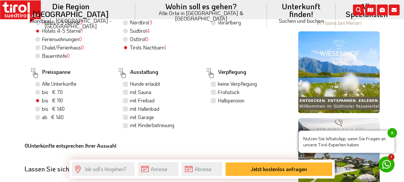
click at [42, 87] on label "Alle Unterkünfte" at bounding box center [59, 83] width 35 height 7
click at [40, 85] on input "Alle Unterkünfte" at bounding box center [39, 83] width 4 height 4
radio input "true"
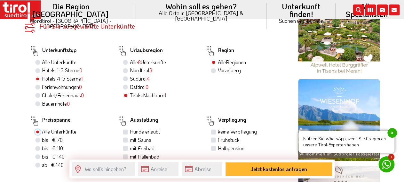
scroll to position [372, 0]
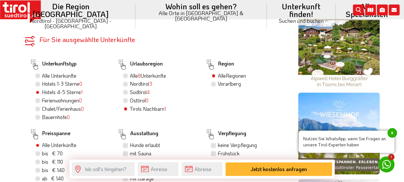
click at [42, 73] on label "Alle Unterkünfte" at bounding box center [59, 75] width 35 height 7
click at [39, 73] on input "Alle Unterkünfte" at bounding box center [39, 75] width 4 height 4
radio input "true"
click at [130, 75] on label "Alle 8 Unterkünfte" at bounding box center [148, 75] width 36 height 7
click at [126, 75] on input "Alle 8 Unterkünfte" at bounding box center [126, 75] width 4 height 4
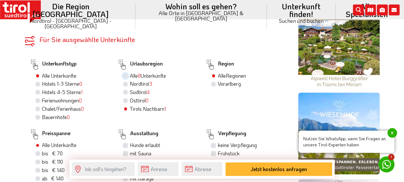
radio input "true"
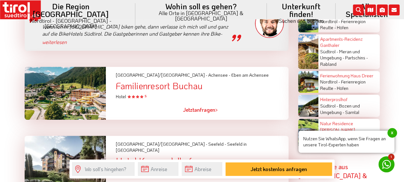
scroll to position [1337, 0]
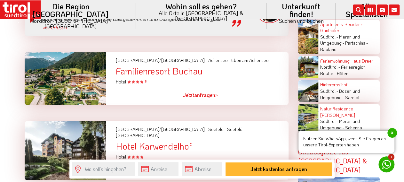
click at [178, 67] on div "Familienresort Buchau" at bounding box center [202, 71] width 173 height 10
click at [85, 77] on div at bounding box center [65, 78] width 91 height 53
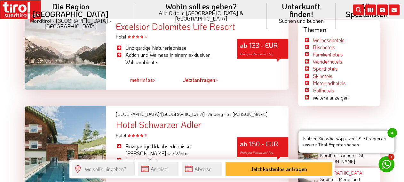
scroll to position [938, 0]
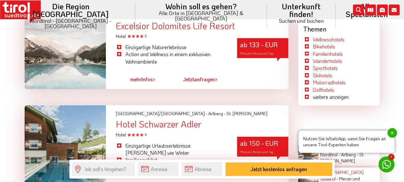
click at [320, 96] on li "weitere anzeigen" at bounding box center [339, 96] width 71 height 7
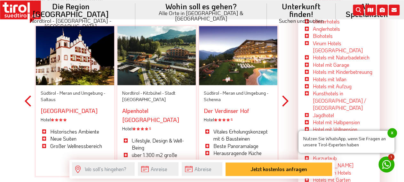
scroll to position [1537, 0]
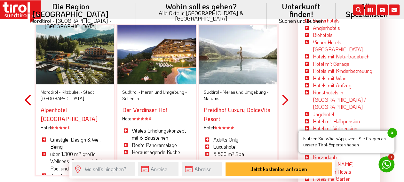
click at [325, 132] on link "All Inclusive Hotels" at bounding box center [333, 135] width 40 height 7
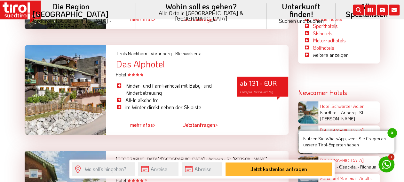
scroll to position [966, 0]
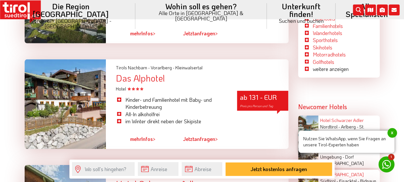
click at [119, 110] on li "All-In alkoholfrei" at bounding box center [172, 113] width 112 height 7
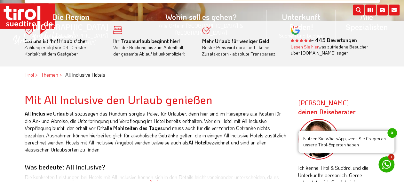
scroll to position [67, 0]
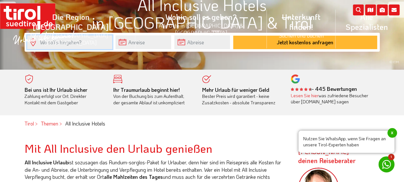
click at [83, 42] on input "text" at bounding box center [69, 42] width 85 height 14
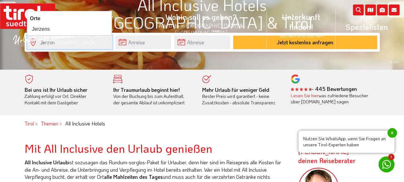
click at [77, 46] on input "Jerzen" at bounding box center [69, 42] width 85 height 14
click at [86, 42] on input "Jerzen" at bounding box center [69, 42] width 85 height 14
type input "Jerzen"
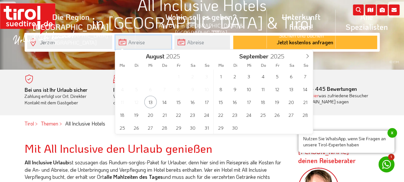
click at [154, 41] on input "text" at bounding box center [144, 42] width 56 height 14
click at [307, 114] on span "28" at bounding box center [305, 114] width 12 height 12
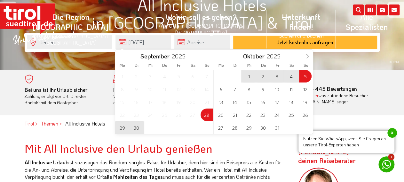
click at [308, 74] on span "5" at bounding box center [305, 76] width 12 height 12
type input "[DATE]"
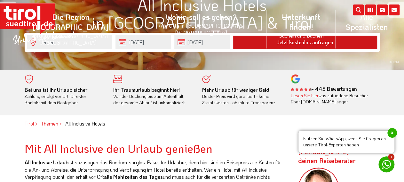
click at [312, 44] on button "Jetzt kostenlos anfragen" at bounding box center [305, 42] width 144 height 13
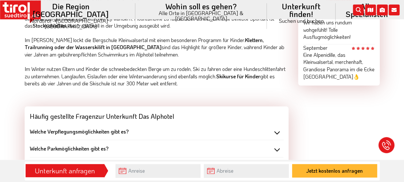
scroll to position [533, 0]
click at [274, 127] on div "Welche Verpflegungsmöglichkeiten gibt es?" at bounding box center [157, 130] width 254 height 7
click at [277, 127] on div "Welche Verpflegungsmöglichkeiten gibt es?" at bounding box center [157, 130] width 254 height 7
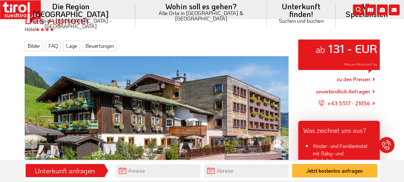
scroll to position [67, 0]
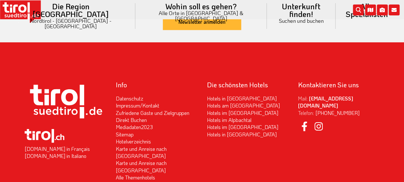
scroll to position [798, 0]
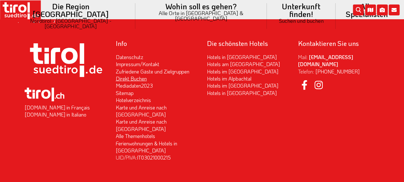
click at [137, 76] on link "Direkt Buchen" at bounding box center [131, 78] width 31 height 7
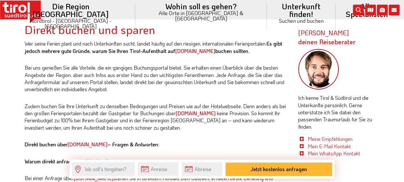
scroll to position [200, 0]
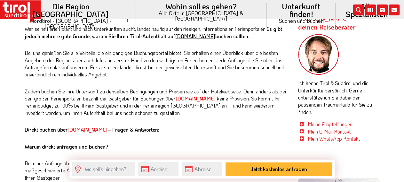
click at [200, 36] on link "[DOMAIN_NAME]" at bounding box center [195, 36] width 40 height 7
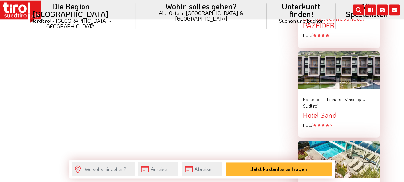
scroll to position [766, 0]
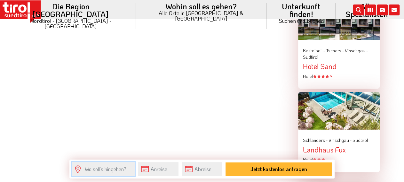
click at [115, 168] on input "text" at bounding box center [103, 169] width 63 height 14
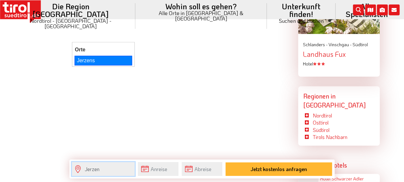
scroll to position [866, 0]
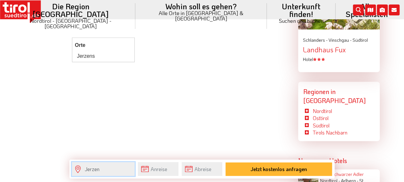
type input "Jerzen"
click at [163, 171] on input "text" at bounding box center [158, 169] width 41 height 14
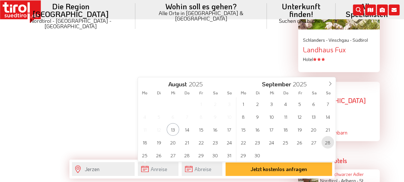
click at [327, 142] on span "28" at bounding box center [328, 142] width 12 height 12
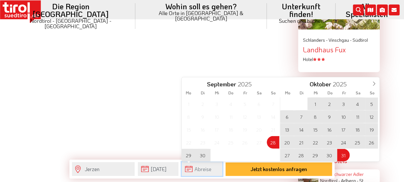
click at [207, 169] on input "text" at bounding box center [202, 169] width 41 height 14
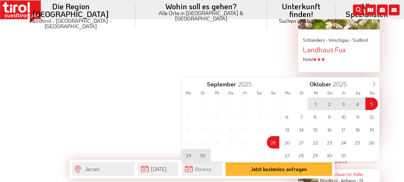
click at [372, 102] on span "5" at bounding box center [372, 103] width 12 height 12
type input "28-09-2025"
type input "05-10-2025"
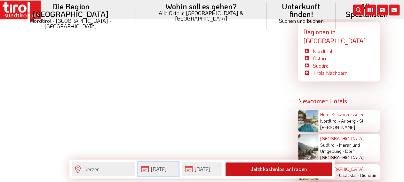
scroll to position [932, 0]
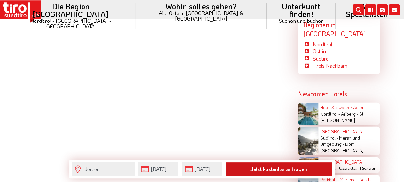
click at [292, 167] on button "Jetzt kostenlos anfragen" at bounding box center [279, 168] width 107 height 13
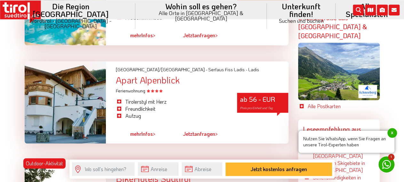
scroll to position [1498, 0]
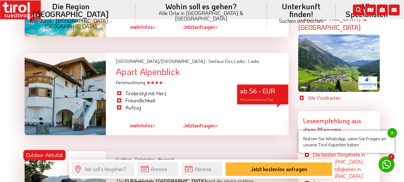
click at [141, 122] on span "mehr" at bounding box center [135, 125] width 11 height 7
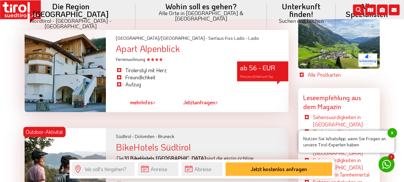
scroll to position [1532, 0]
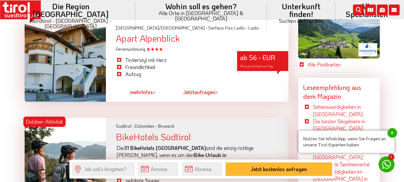
click at [144, 85] on link "mehr Infos >" at bounding box center [142, 92] width 25 height 15
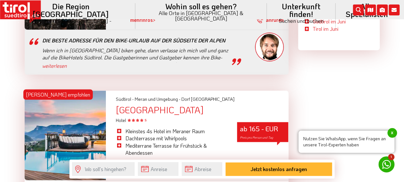
scroll to position [1798, 0]
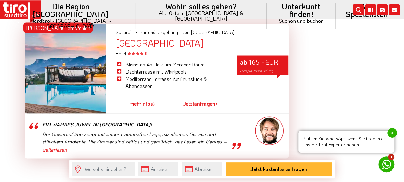
click at [163, 166] on ul "vorher | nächste | 1 2 ... 89" at bounding box center [157, 170] width 264 height 8
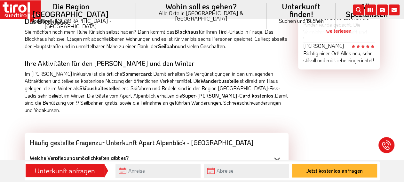
scroll to position [533, 0]
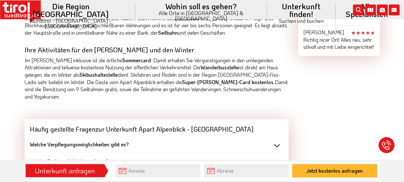
click at [279, 140] on div "Welche Verpflegungsmöglichkeiten gibt es?" at bounding box center [157, 143] width 254 height 7
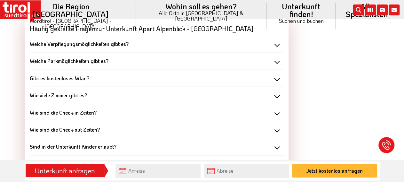
scroll to position [766, 0]
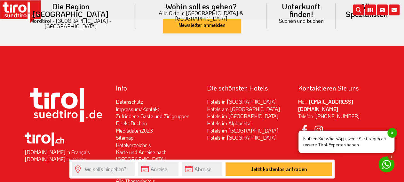
scroll to position [1578, 0]
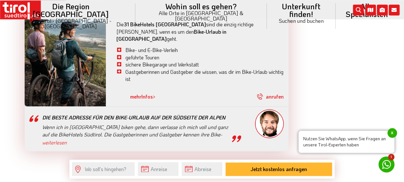
scroll to position [1812, 0]
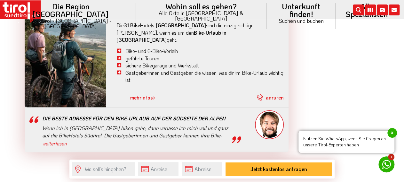
click at [162, 160] on link "2" at bounding box center [163, 163] width 3 height 7
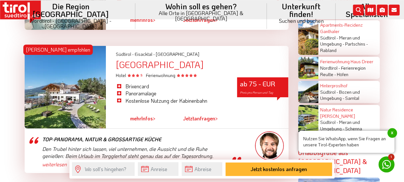
scroll to position [1110, 0]
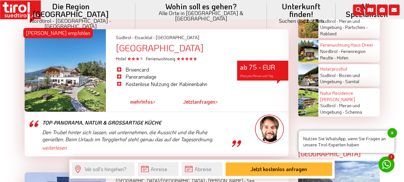
click at [140, 98] on span "mehr" at bounding box center [135, 101] width 11 height 7
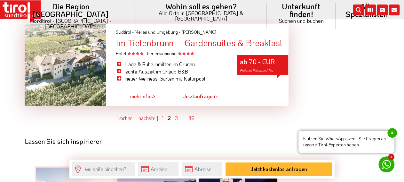
scroll to position [1843, 0]
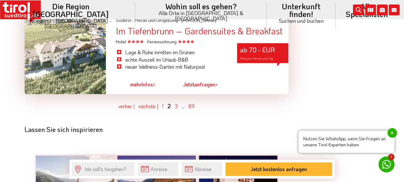
click at [174, 102] on ul "vorher | nächste | 1 2 3 ... 89" at bounding box center [157, 106] width 264 height 8
click at [176, 102] on link "3" at bounding box center [176, 105] width 3 height 7
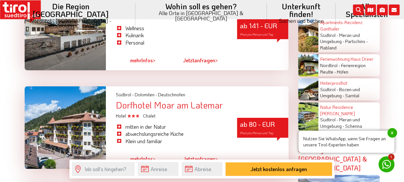
scroll to position [1110, 0]
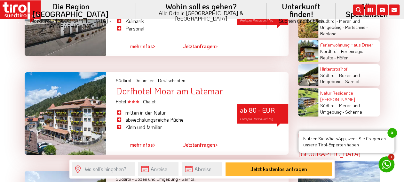
click at [138, 141] on span "mehr" at bounding box center [135, 144] width 11 height 7
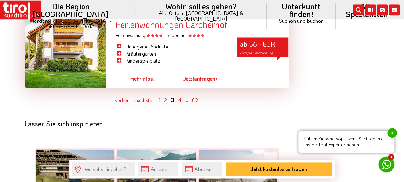
scroll to position [1776, 0]
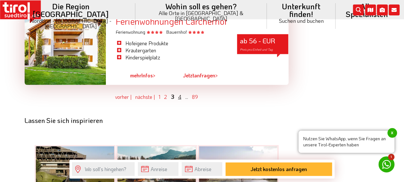
click at [179, 93] on link "4" at bounding box center [179, 96] width 3 height 7
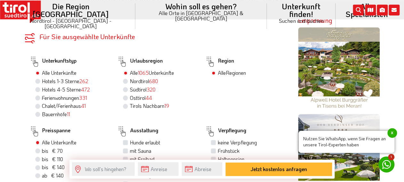
scroll to position [278, 0]
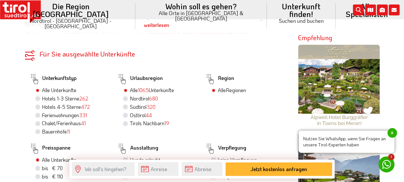
click at [130, 95] on label "Nordtirol 680" at bounding box center [144, 98] width 28 height 7
click at [126, 96] on input "Nordtirol 680" at bounding box center [126, 98] width 4 height 4
radio input "true"
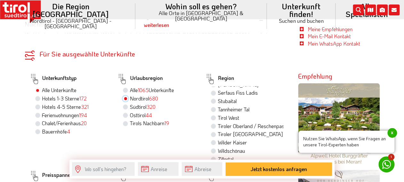
scroll to position [120, 0]
click at [130, 111] on label "Osttirol 44" at bounding box center [141, 114] width 22 height 7
click at [125, 113] on input "Osttirol 44" at bounding box center [126, 115] width 4 height 4
radio input "true"
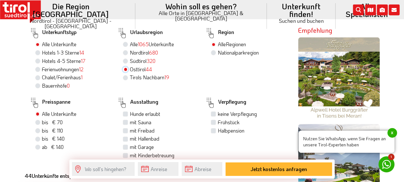
scroll to position [311, 0]
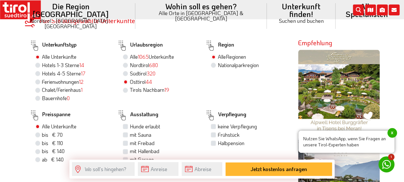
click at [130, 70] on label "Südtirol 320" at bounding box center [143, 73] width 26 height 7
click at [126, 71] on input "Südtirol 320" at bounding box center [126, 73] width 4 height 4
radio input "true"
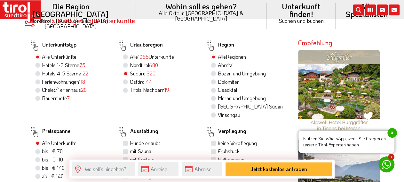
click at [130, 61] on label "Nordtirol 680" at bounding box center [144, 64] width 28 height 7
click at [126, 63] on input "Nordtirol 680" at bounding box center [126, 65] width 4 height 4
radio input "true"
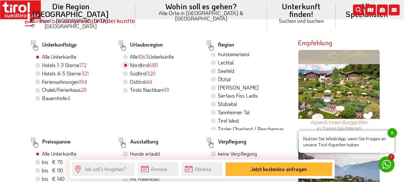
scroll to position [79, 0]
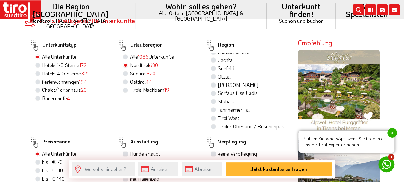
click at [222, 73] on label "Ötztal" at bounding box center [224, 76] width 13 height 7
click at [216, 74] on input "Ötztal" at bounding box center [214, 76] width 4 height 4
radio input "true"
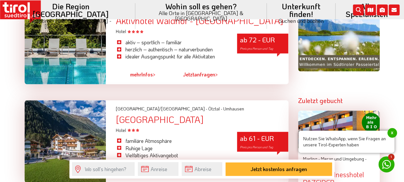
scroll to position [578, 0]
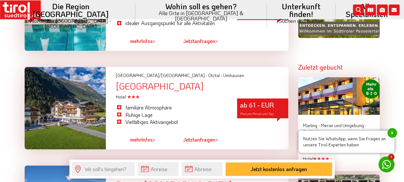
click at [146, 132] on link "mehr Infos >" at bounding box center [142, 139] width 25 height 15
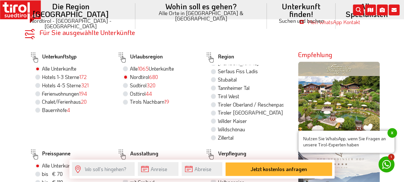
scroll to position [278, 0]
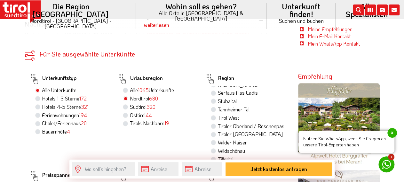
click at [218, 114] on label "Tirol West" at bounding box center [228, 117] width 21 height 7
click at [215, 115] on input "Tirol West" at bounding box center [214, 117] width 4 height 4
radio input "true"
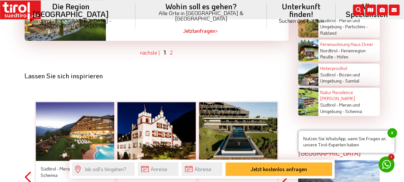
scroll to position [1377, 0]
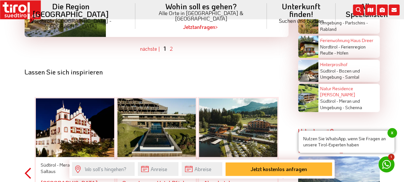
click at [174, 45] on ul "vorher | nächste | 1 2" at bounding box center [157, 49] width 264 height 8
click at [171, 45] on link "2" at bounding box center [171, 48] width 3 height 7
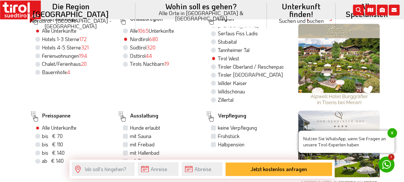
scroll to position [337, 0]
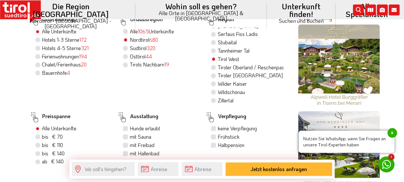
click at [217, 63] on div "Tiroler Oberland / Reschenpass" at bounding box center [247, 67] width 73 height 8
click at [218, 64] on label "Tiroler Oberland / Reschenpass" at bounding box center [250, 67] width 65 height 7
click at [214, 65] on input "Tiroler Oberland / Reschenpass" at bounding box center [214, 67] width 4 height 4
radio input "true"
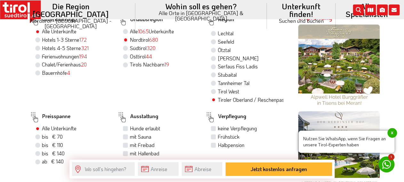
click at [216, 54] on div "[PERSON_NAME]" at bounding box center [247, 58] width 73 height 8
click at [218, 55] on label "[PERSON_NAME]" at bounding box center [238, 58] width 41 height 7
click at [214, 56] on input "[PERSON_NAME]" at bounding box center [214, 58] width 4 height 4
radio input "true"
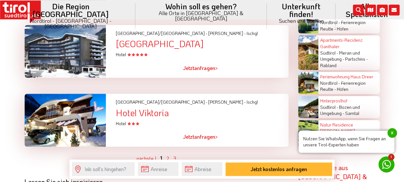
scroll to position [1369, 0]
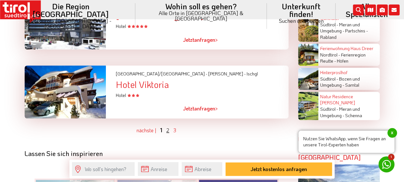
click at [167, 126] on link "2" at bounding box center [167, 129] width 3 height 7
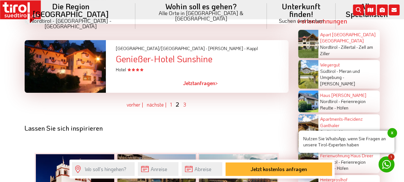
scroll to position [1269, 0]
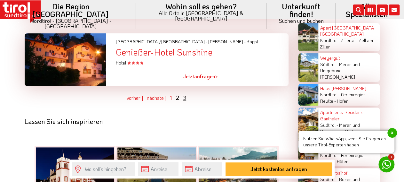
click at [185, 94] on link "3" at bounding box center [184, 97] width 3 height 7
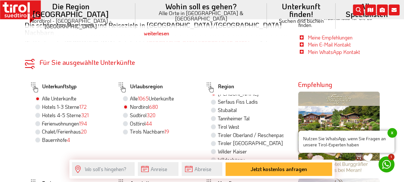
scroll to position [120, 0]
click at [218, 139] on label "Tiroler [GEOGRAPHIC_DATA]" at bounding box center [250, 142] width 65 height 7
click at [213, 140] on input "Tiroler [GEOGRAPHIC_DATA]" at bounding box center [214, 142] width 4 height 4
radio input "true"
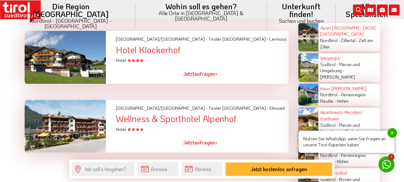
scroll to position [1335, 0]
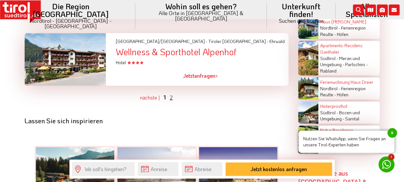
click at [170, 94] on link "2" at bounding box center [171, 97] width 3 height 7
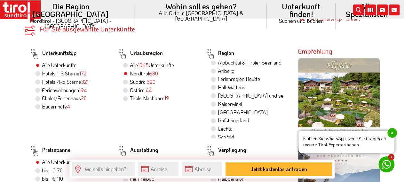
scroll to position [0, 0]
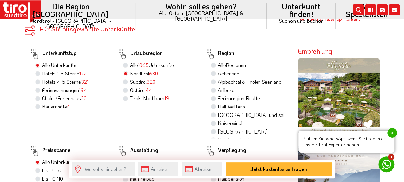
click at [218, 61] on label "Alle Regionen" at bounding box center [232, 64] width 28 height 7
click at [215, 63] on input "Alle Regionen" at bounding box center [214, 65] width 4 height 4
radio input "true"
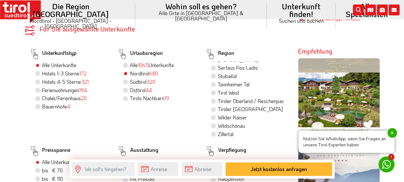
scroll to position [120, 0]
click at [218, 130] on label "Zillertal" at bounding box center [226, 133] width 16 height 7
click at [214, 132] on input "Zillertal" at bounding box center [214, 134] width 4 height 4
radio input "true"
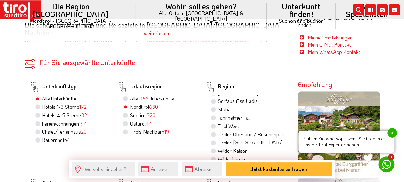
scroll to position [0, 0]
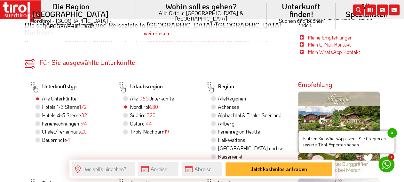
click at [130, 120] on label "Osttirol 44" at bounding box center [141, 123] width 22 height 7
click at [126, 121] on input "Osttirol 44" at bounding box center [126, 123] width 4 height 4
radio input "true"
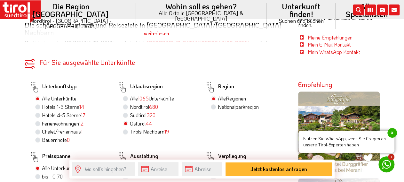
click at [130, 103] on label "Nordtirol 680" at bounding box center [144, 106] width 28 height 7
click at [127, 104] on input "Nordtirol 680" at bounding box center [126, 106] width 4 height 4
radio input "true"
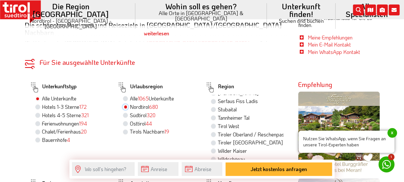
scroll to position [119, 0]
click at [233, 131] on label "Tiroler Oberland / Reschenpass" at bounding box center [250, 134] width 65 height 7
click at [216, 132] on input "Tiroler Oberland / Reschenpass" at bounding box center [214, 134] width 4 height 4
radio input "true"
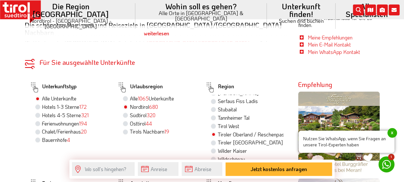
click at [218, 147] on label "Wilder Kaiser" at bounding box center [232, 150] width 29 height 7
click at [213, 148] on input "Wilder Kaiser" at bounding box center [214, 150] width 4 height 4
radio input "true"
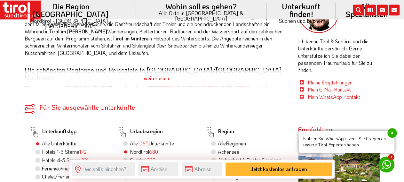
scroll to position [236, 0]
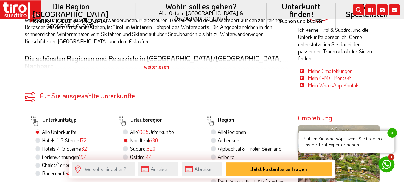
click at [218, 128] on label "Alle Regionen" at bounding box center [232, 131] width 28 height 7
click at [215, 129] on input "Alle Regionen" at bounding box center [214, 131] width 4 height 4
radio input "true"
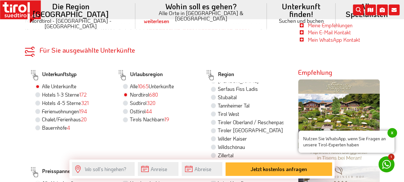
scroll to position [336, 0]
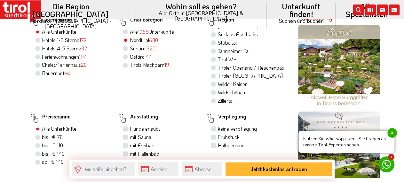
click at [42, 133] on label "bis € 70 bis CHF 65" at bounding box center [52, 136] width 21 height 7
click at [38, 134] on input "bis € 70 bis CHF 65" at bounding box center [39, 136] width 4 height 4
radio input "true"
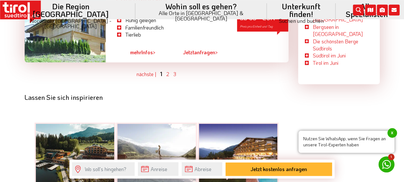
scroll to position [1701, 0]
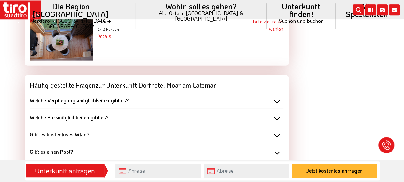
scroll to position [699, 0]
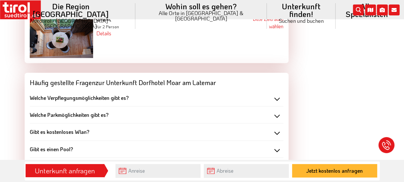
click at [276, 94] on div "Welche Verpflegungsmöglichkeiten gibt es?" at bounding box center [157, 97] width 254 height 7
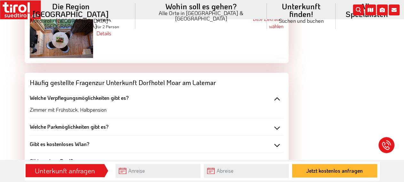
click at [276, 94] on div "Welche Verpflegungsmöglichkeiten gibt es?" at bounding box center [157, 97] width 254 height 7
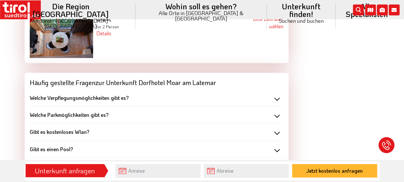
click at [276, 94] on div "Welche Verpflegungsmöglichkeiten gibt es?" at bounding box center [157, 97] width 254 height 7
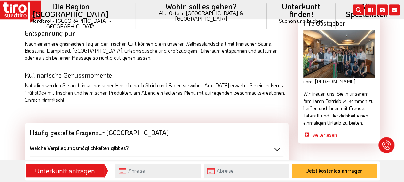
scroll to position [599, 0]
click at [279, 143] on div "Welche Verpflegungsmöglichkeiten gibt es?" at bounding box center [157, 146] width 254 height 7
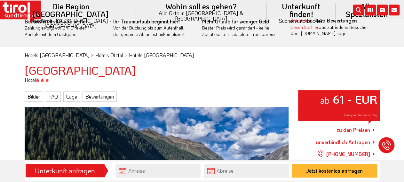
scroll to position [0, 0]
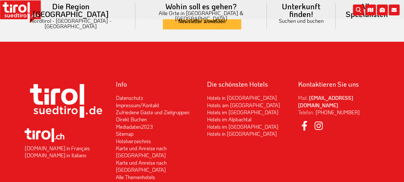
scroll to position [799, 0]
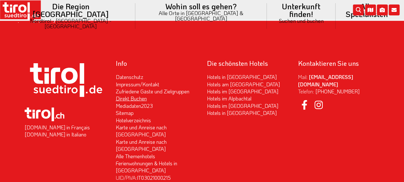
click at [140, 95] on link "Direkt Buchen" at bounding box center [131, 98] width 31 height 7
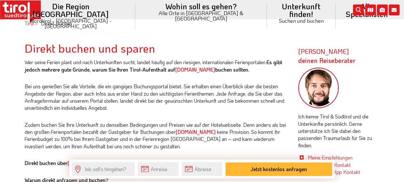
scroll to position [233, 0]
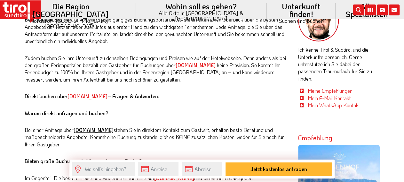
click at [85, 130] on link "[DOMAIN_NAME]" at bounding box center [94, 129] width 40 height 7
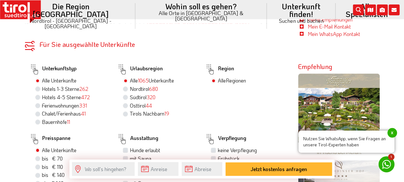
scroll to position [300, 0]
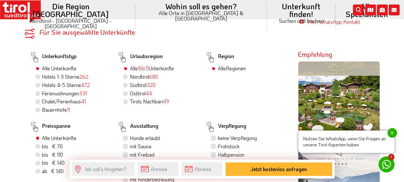
click at [129, 73] on div "Nordtirol 680" at bounding box center [159, 77] width 73 height 8
click at [130, 73] on label "Nordtirol 680" at bounding box center [144, 76] width 28 height 7
click at [126, 74] on input "Nordtirol 680" at bounding box center [126, 76] width 4 height 4
radio input "true"
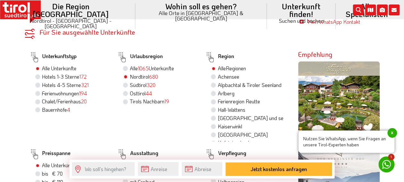
click at [42, 73] on label "Hotels 1-3 Sterne 172" at bounding box center [64, 76] width 45 height 7
click at [37, 74] on input "Hotels 1-3 Sterne 172" at bounding box center [39, 76] width 4 height 4
radio input "true"
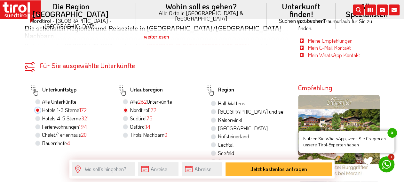
scroll to position [333, 0]
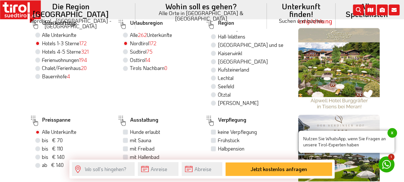
click at [42, 145] on label "bis € 110 bis CHF 103" at bounding box center [52, 148] width 21 height 7
click at [37, 146] on input "bis € 110 bis CHF 103" at bounding box center [39, 148] width 4 height 4
radio input "true"
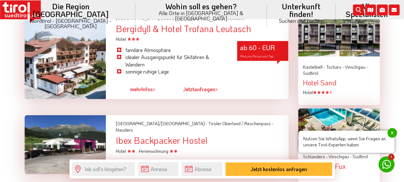
scroll to position [733, 0]
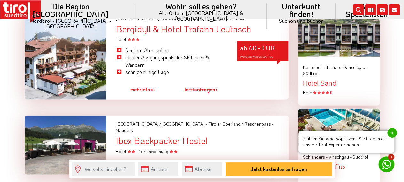
click at [144, 82] on link "mehr Infos >" at bounding box center [142, 89] width 25 height 15
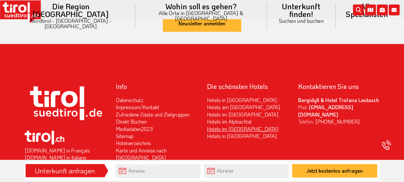
scroll to position [1283, 0]
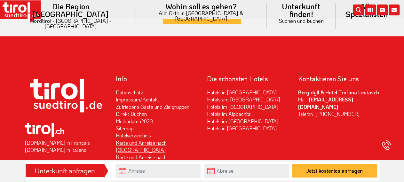
click at [158, 139] on link "Karte und Anreise nach [GEOGRAPHIC_DATA]" at bounding box center [141, 146] width 51 height 14
click at [125, 132] on link "Hotelverzeichnis" at bounding box center [133, 135] width 35 height 7
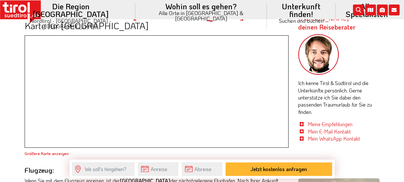
scroll to position [166, 0]
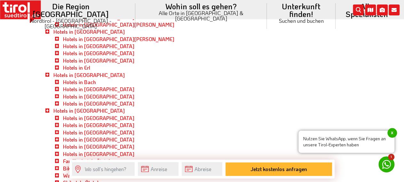
scroll to position [966, 0]
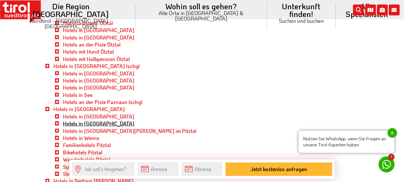
click at [79, 124] on link "Hotels in Jerzens" at bounding box center [98, 123] width 71 height 7
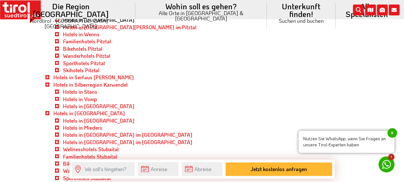
scroll to position [1099, 0]
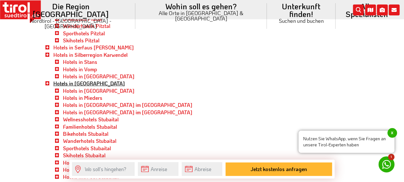
click at [79, 83] on link "Hotels in Stubaital" at bounding box center [88, 83] width 71 height 7
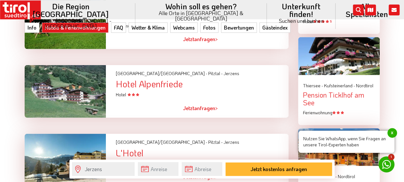
scroll to position [733, 0]
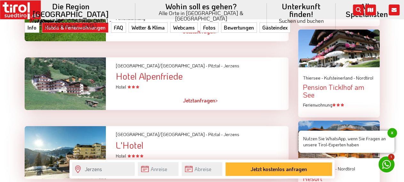
click at [140, 76] on div "Hotel Alpenfriede" at bounding box center [202, 76] width 173 height 10
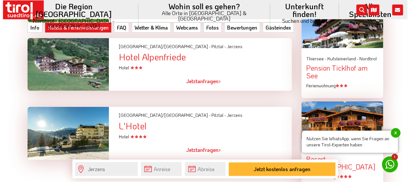
scroll to position [766, 0]
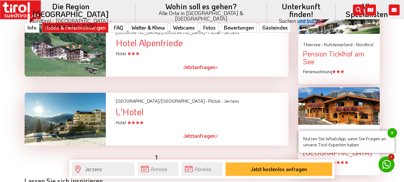
click at [192, 68] on span "Jetzt" at bounding box center [188, 66] width 11 height 7
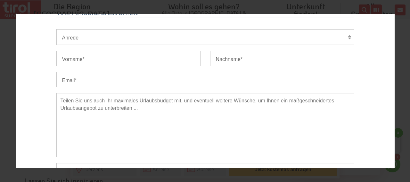
scroll to position [214, 0]
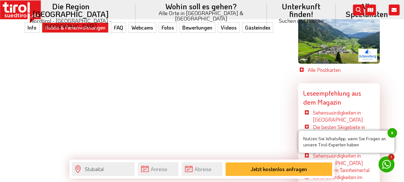
scroll to position [1798, 0]
